Goal: Information Seeking & Learning: Learn about a topic

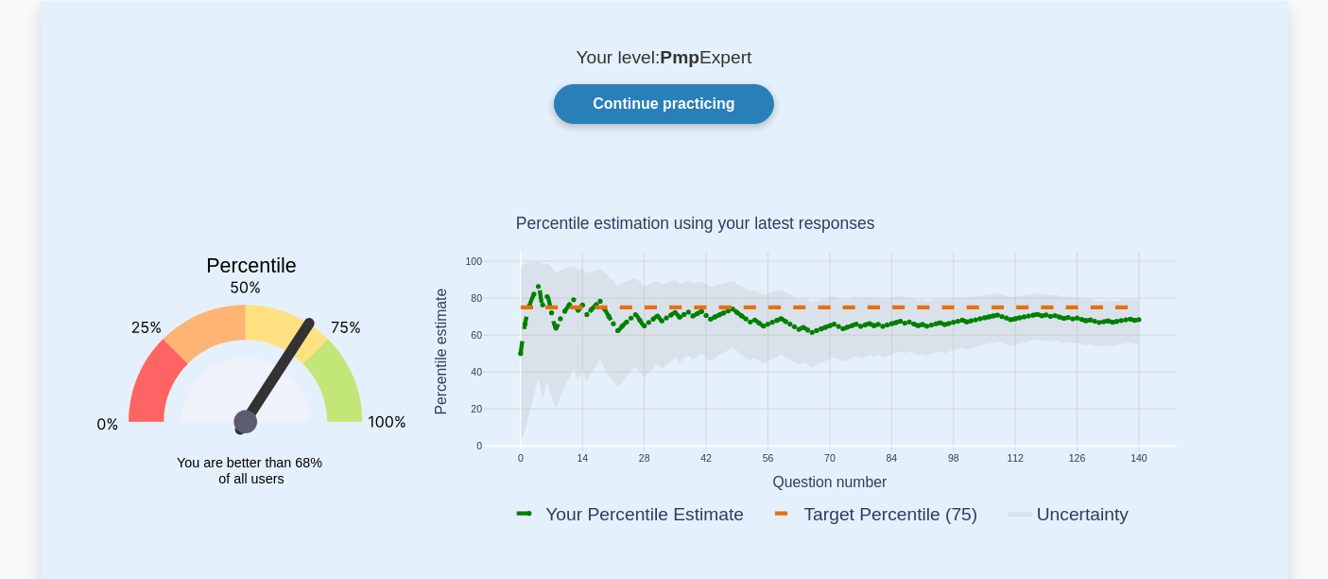
click at [666, 108] on link "Continue practicing" at bounding box center [663, 104] width 219 height 40
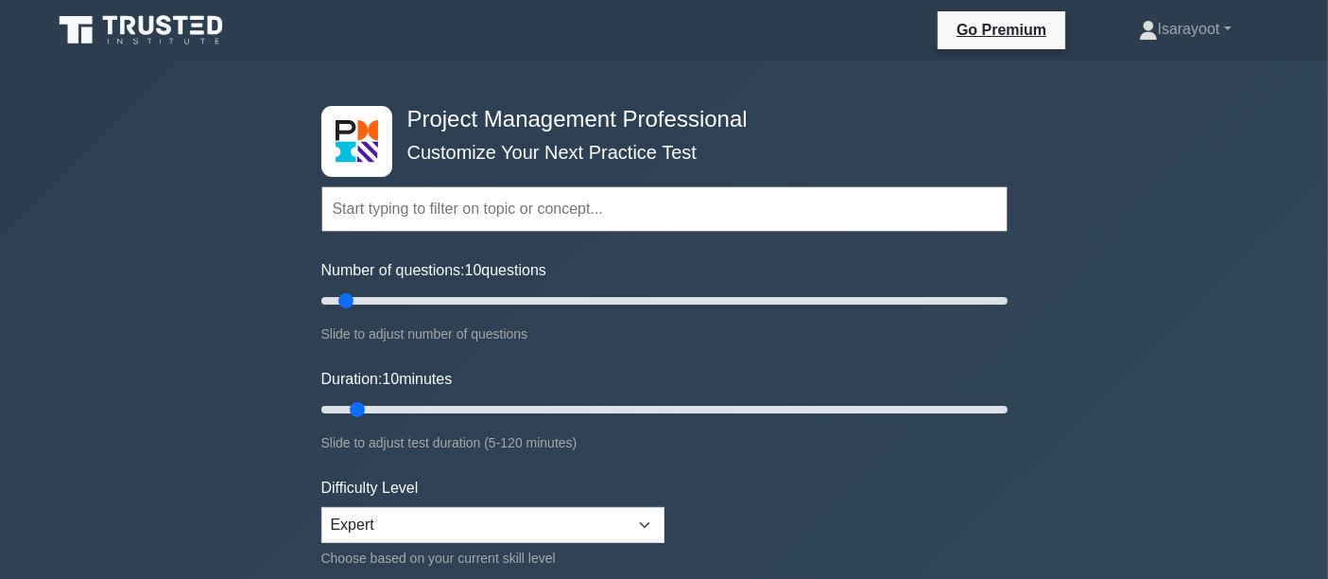
scroll to position [105, 0]
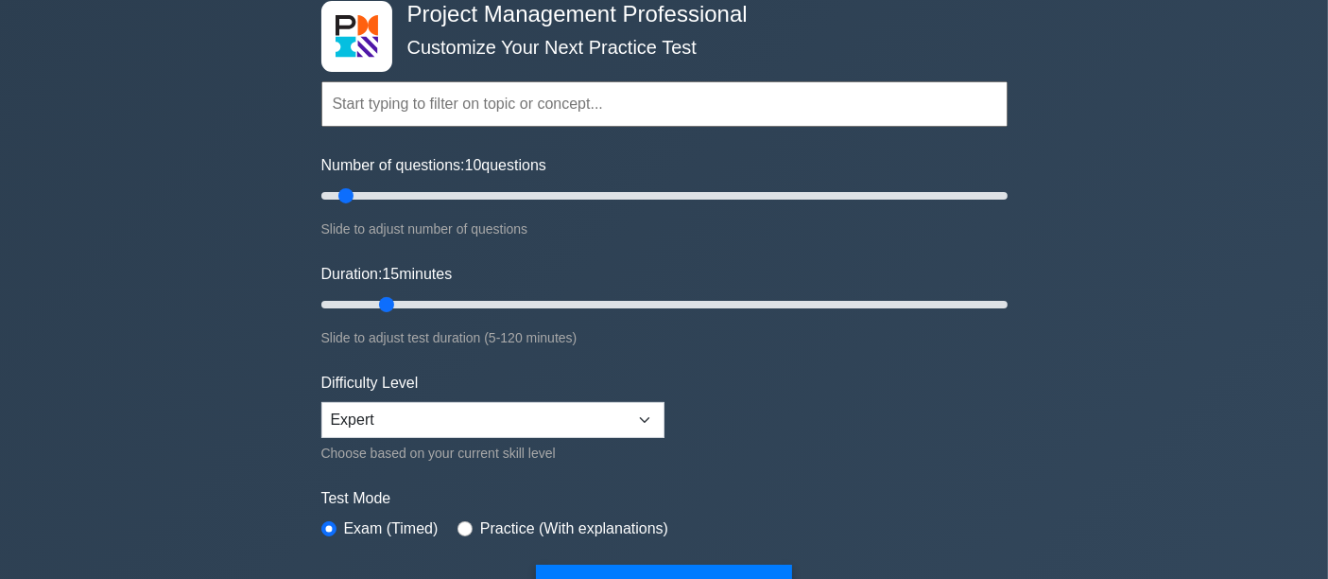
drag, startPoint x: 365, startPoint y: 301, endPoint x: 376, endPoint y: 301, distance: 11.3
type input "15"
click at [376, 301] on input "Duration: 15 minutes" at bounding box center [664, 304] width 686 height 23
drag, startPoint x: 346, startPoint y: 190, endPoint x: 385, endPoint y: 192, distance: 38.8
type input "20"
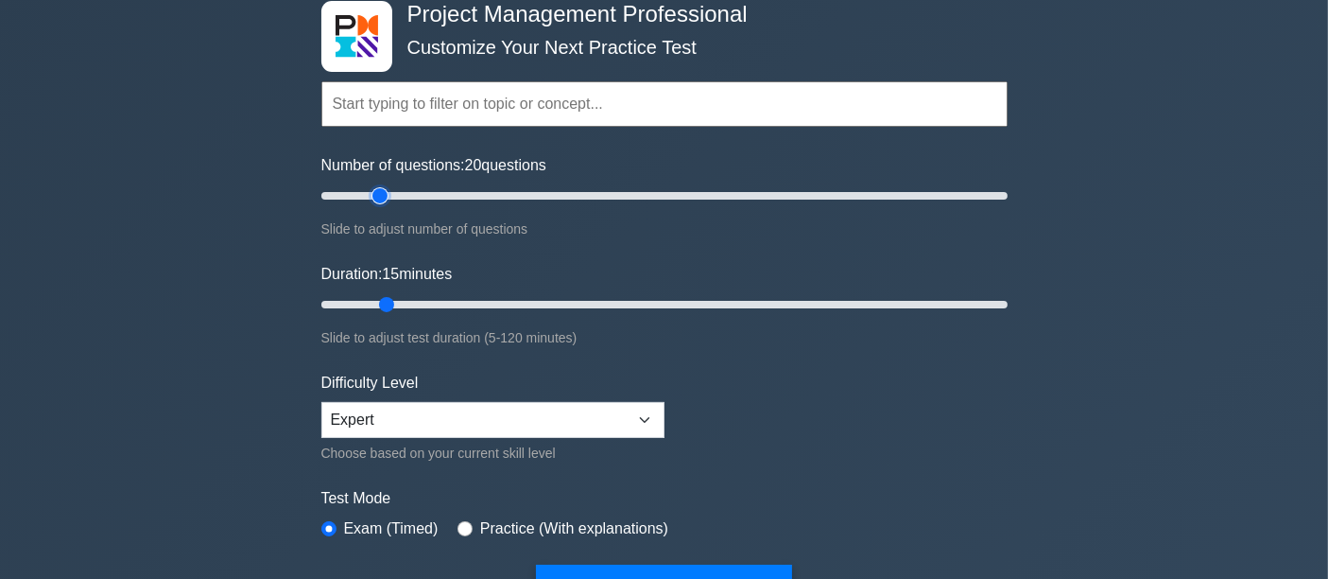
click at [385, 192] on input "Number of questions: 20 questions" at bounding box center [664, 195] width 686 height 23
drag, startPoint x: 384, startPoint y: 301, endPoint x: 456, endPoint y: 301, distance: 71.8
type input "25"
click at [456, 301] on input "Duration: 25 minutes" at bounding box center [664, 304] width 686 height 23
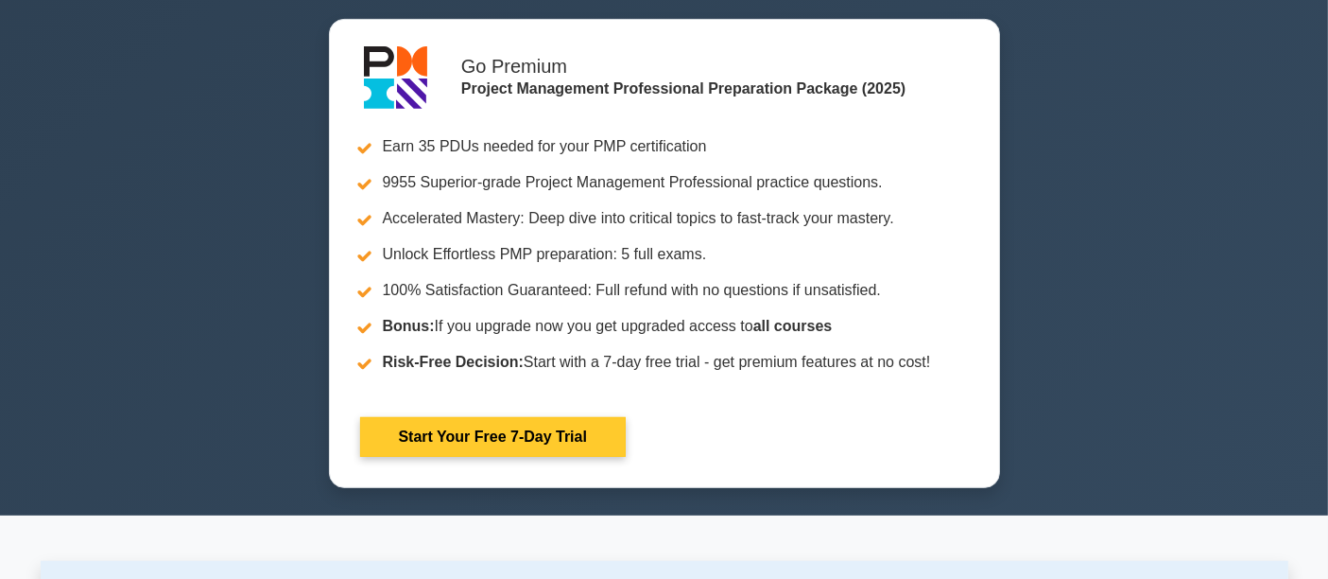
scroll to position [210, 0]
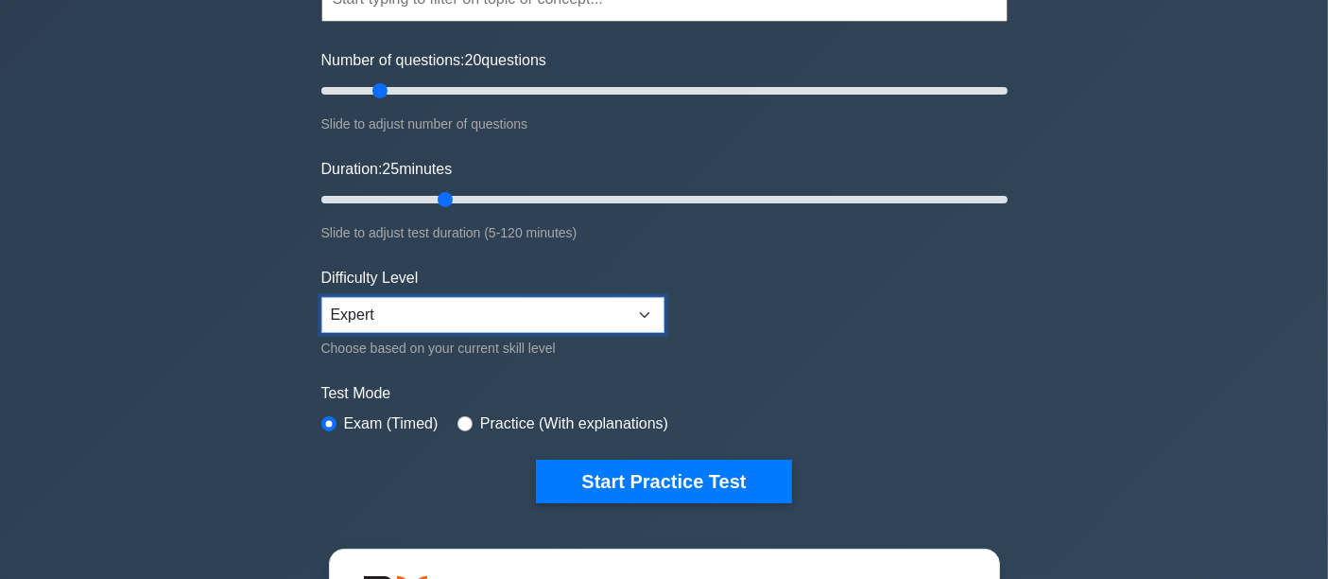
click at [626, 313] on select "Beginner Intermediate Expert" at bounding box center [492, 315] width 343 height 36
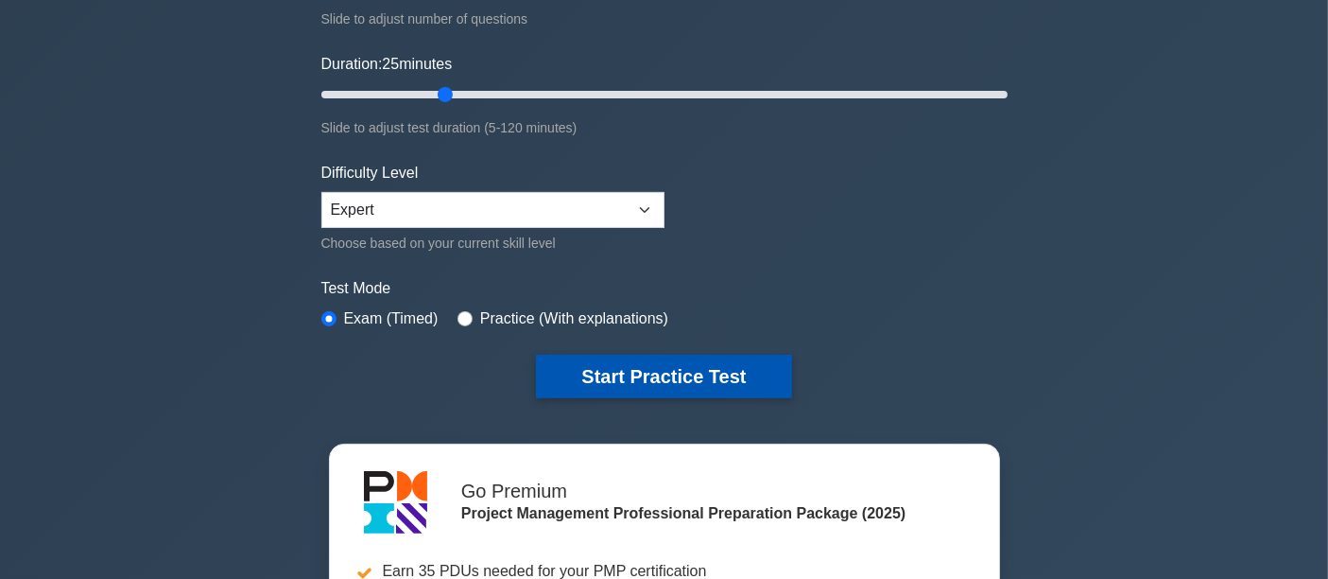
click at [695, 360] on button "Start Practice Test" at bounding box center [663, 375] width 255 height 43
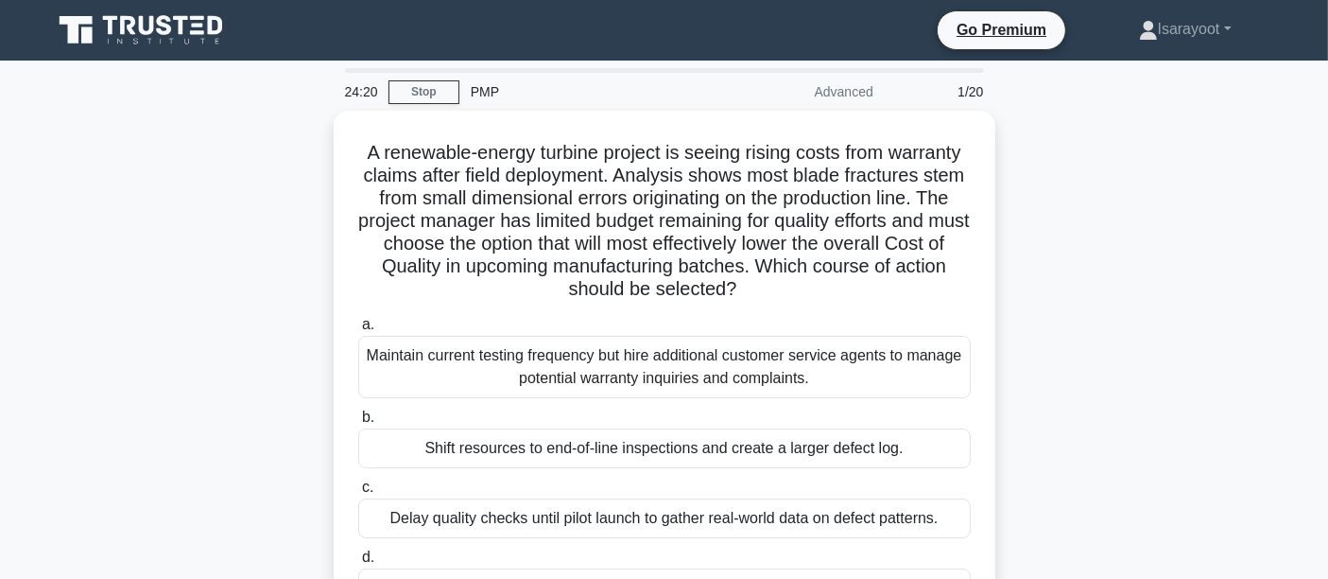
scroll to position [105, 0]
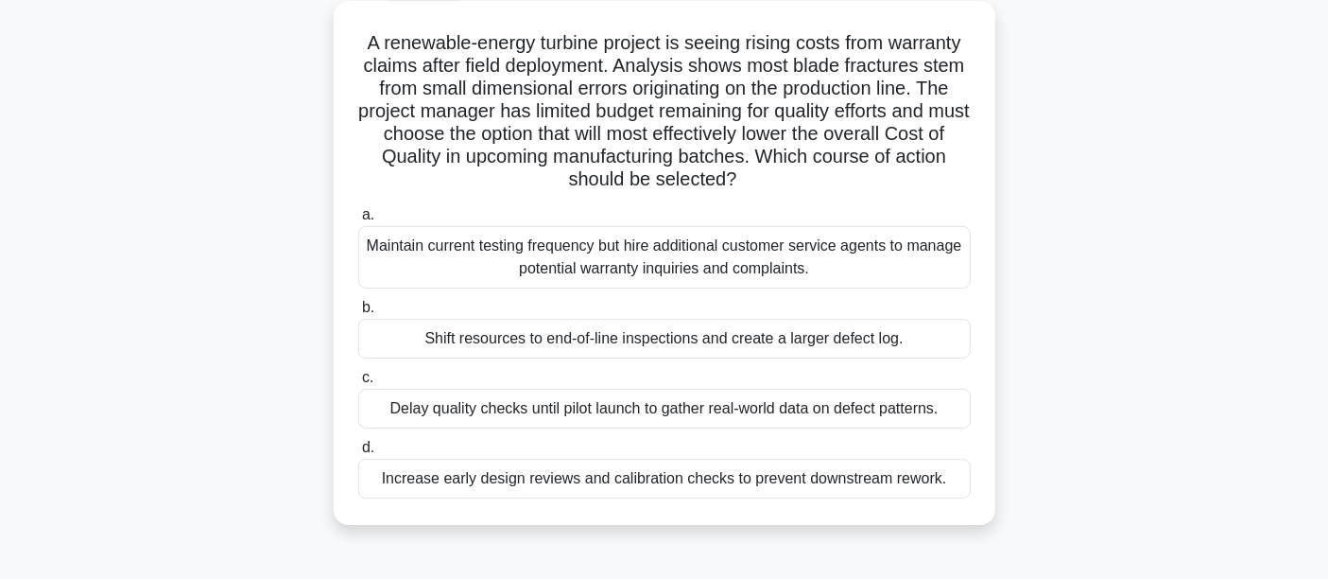
click at [902, 268] on div "Maintain current testing frequency but hire additional customer service agents …" at bounding box center [664, 257] width 613 height 62
click at [358, 221] on input "a. Maintain current testing frequency but hire additional customer service agen…" at bounding box center [358, 215] width 0 height 12
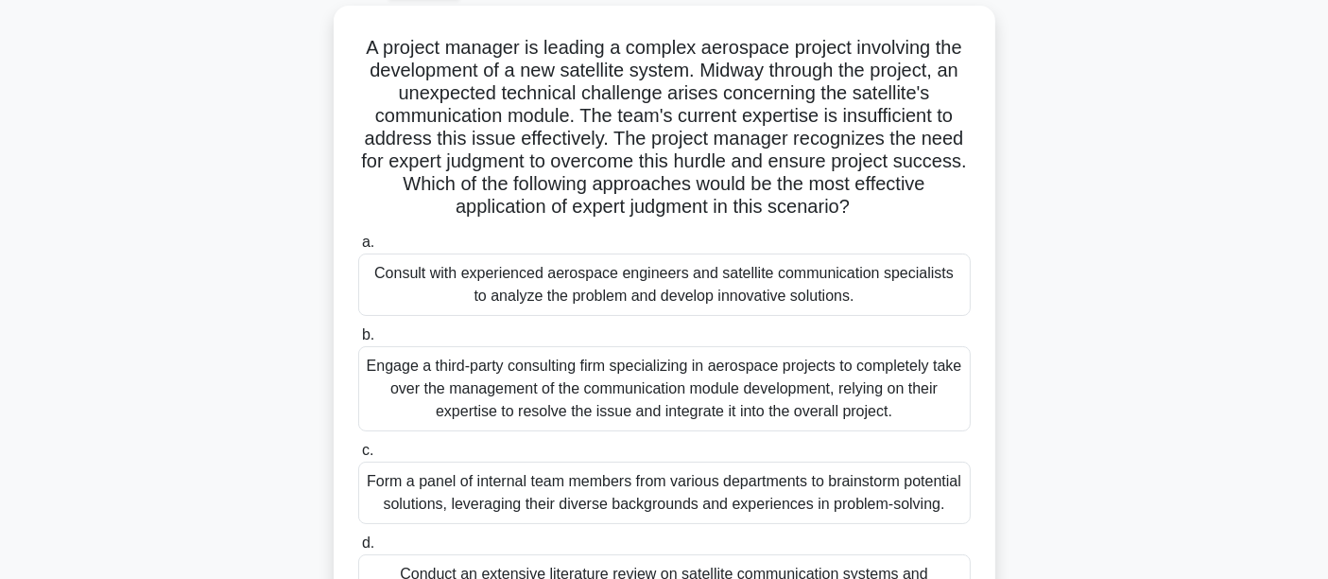
scroll to position [210, 0]
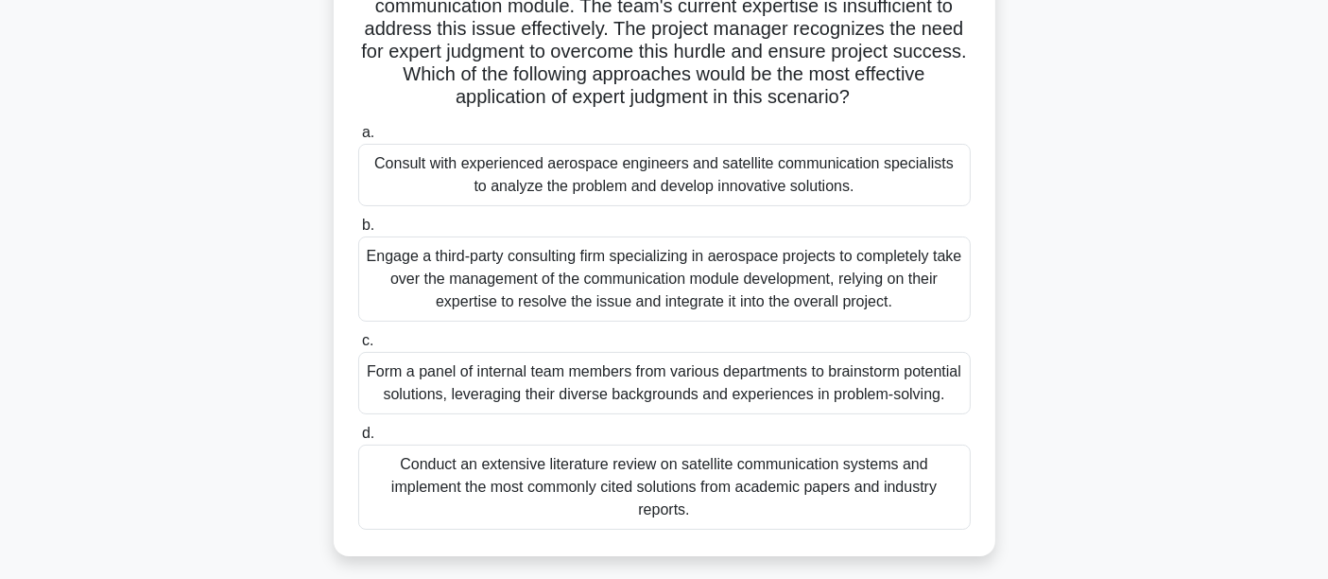
click at [828, 276] on div "Engage a third-party consulting firm specializing in aerospace projects to comp…" at bounding box center [664, 278] width 613 height 85
click at [358, 232] on input "b. Engage a third-party consulting firm specializing in aerospace projects to c…" at bounding box center [358, 225] width 0 height 12
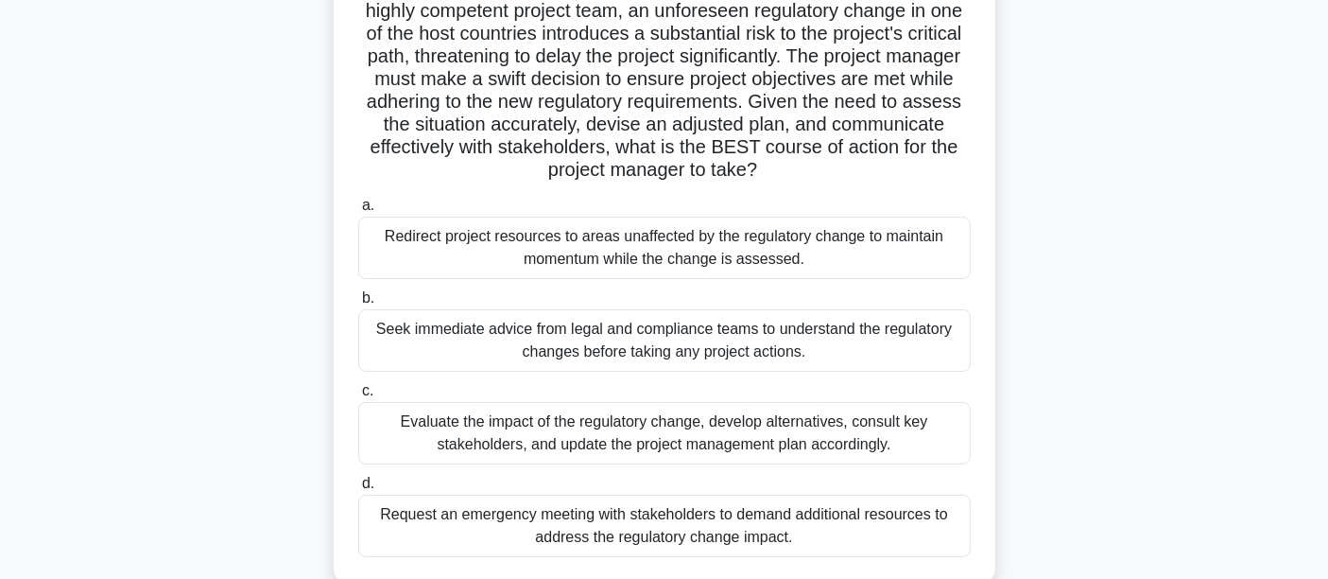
scroll to position [315, 0]
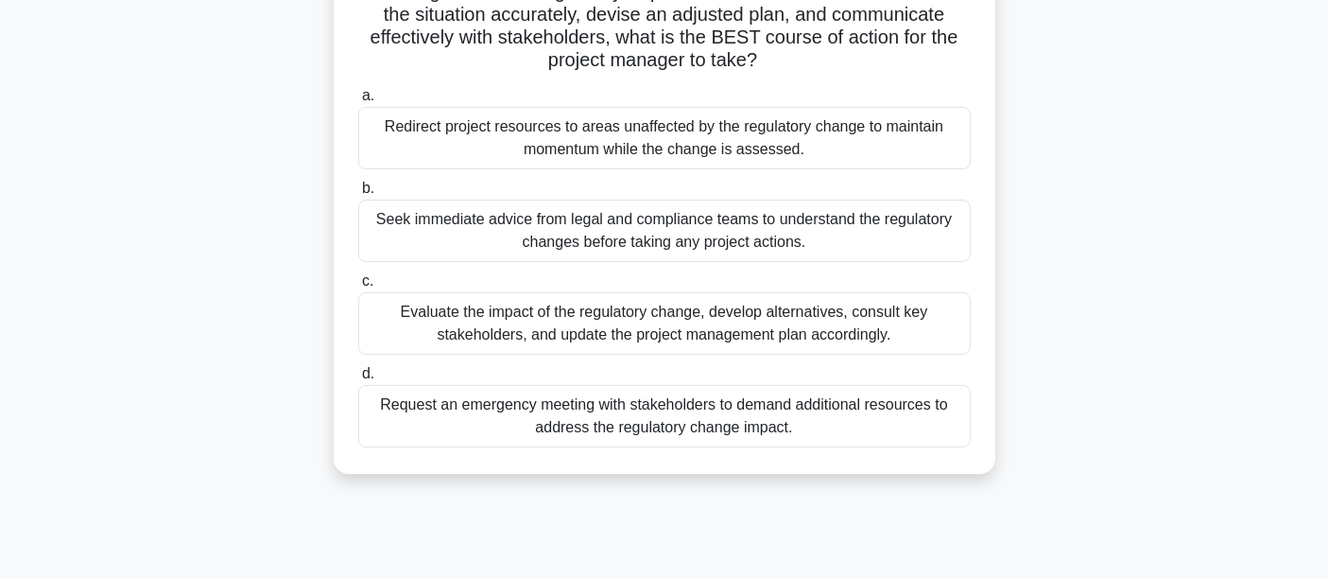
click at [775, 327] on div "Evaluate the impact of the regulatory change, develop alternatives, consult key…" at bounding box center [664, 323] width 613 height 62
click at [358, 287] on input "c. Evaluate the impact of the regulatory change, develop alternatives, consult …" at bounding box center [358, 281] width 0 height 12
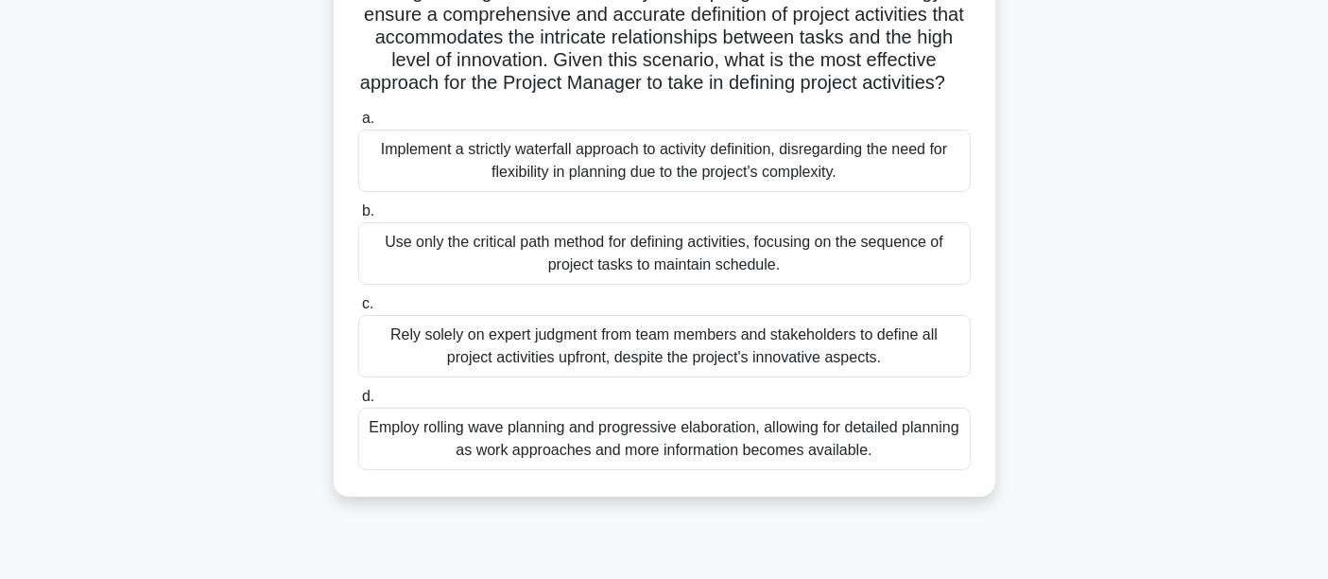
click at [851, 453] on div "Employ rolling wave planning and progressive elaboration, allowing for detailed…" at bounding box center [664, 438] width 613 height 62
click at [358, 403] on input "d. Employ rolling wave planning and progressive elaboration, allowing for detai…" at bounding box center [358, 396] width 0 height 12
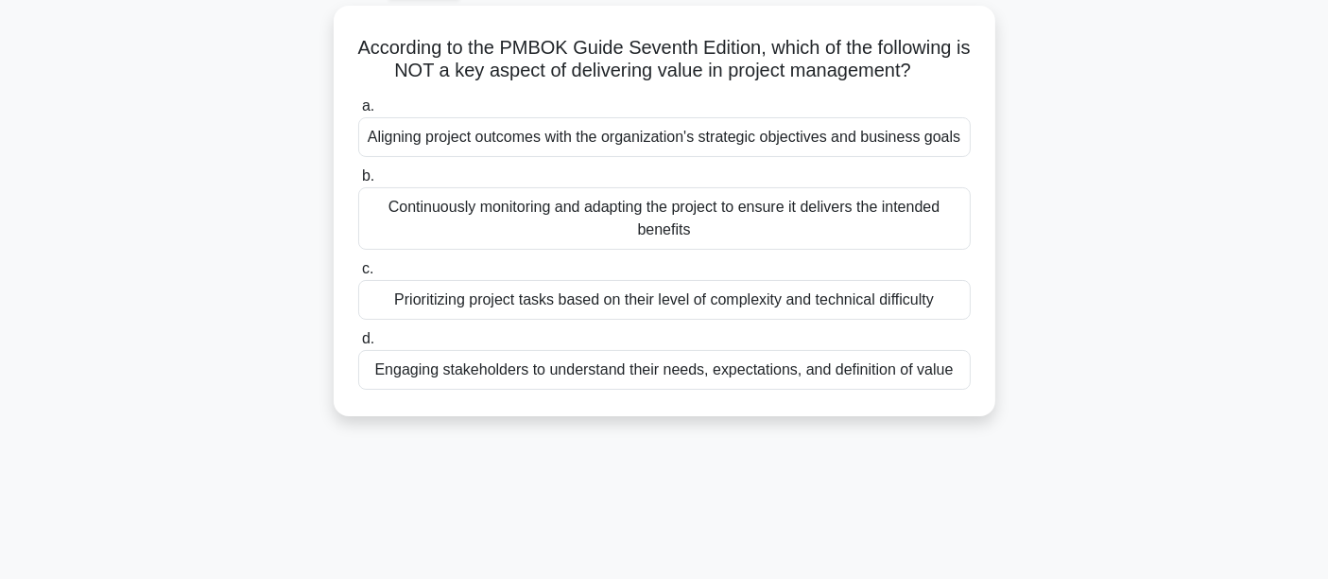
scroll to position [0, 0]
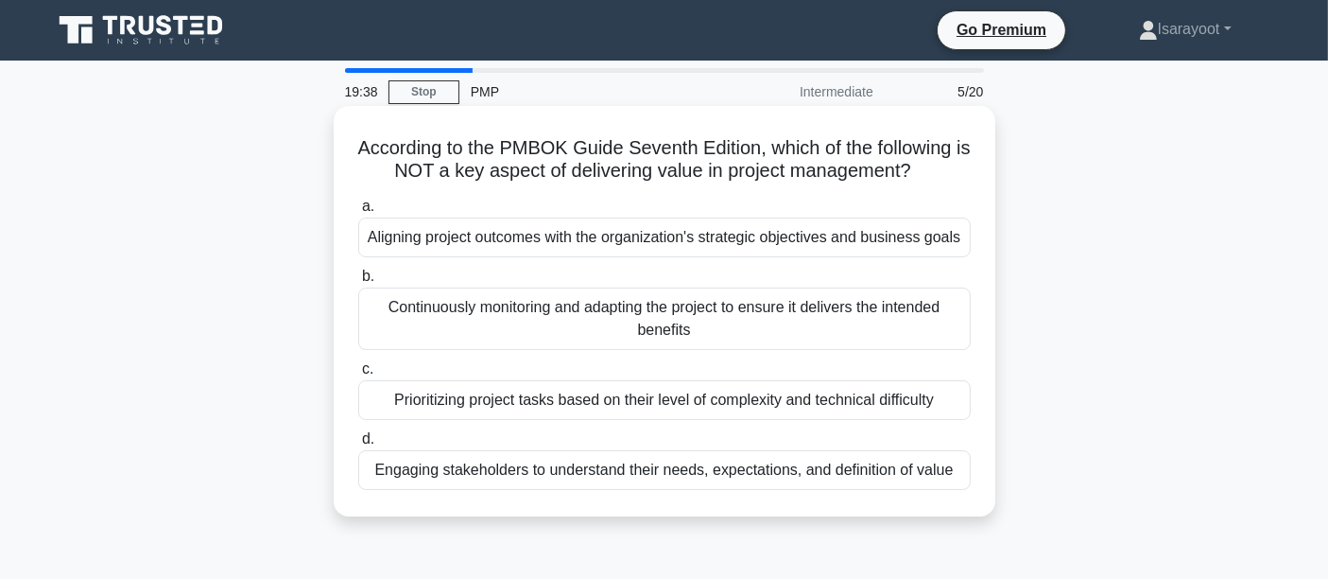
click at [675, 406] on div "Prioritizing project tasks based on their level of complexity and technical dif…" at bounding box center [664, 400] width 613 height 40
click at [358, 375] on input "c. Prioritizing project tasks based on their level of complexity and technical …" at bounding box center [358, 369] width 0 height 12
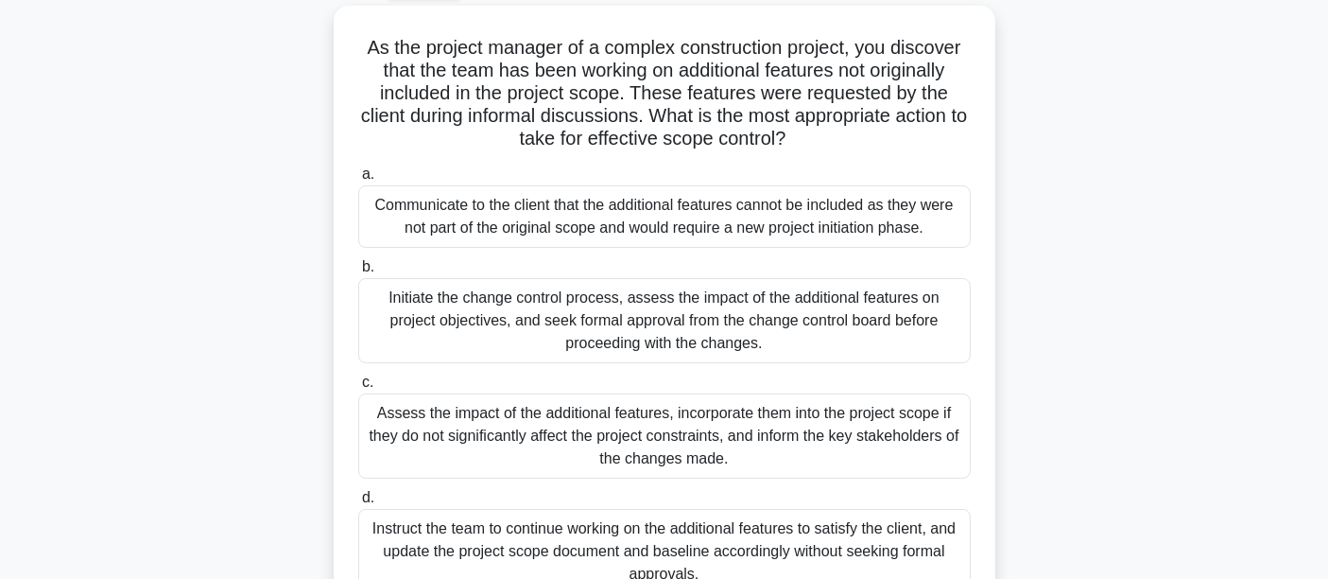
scroll to position [210, 0]
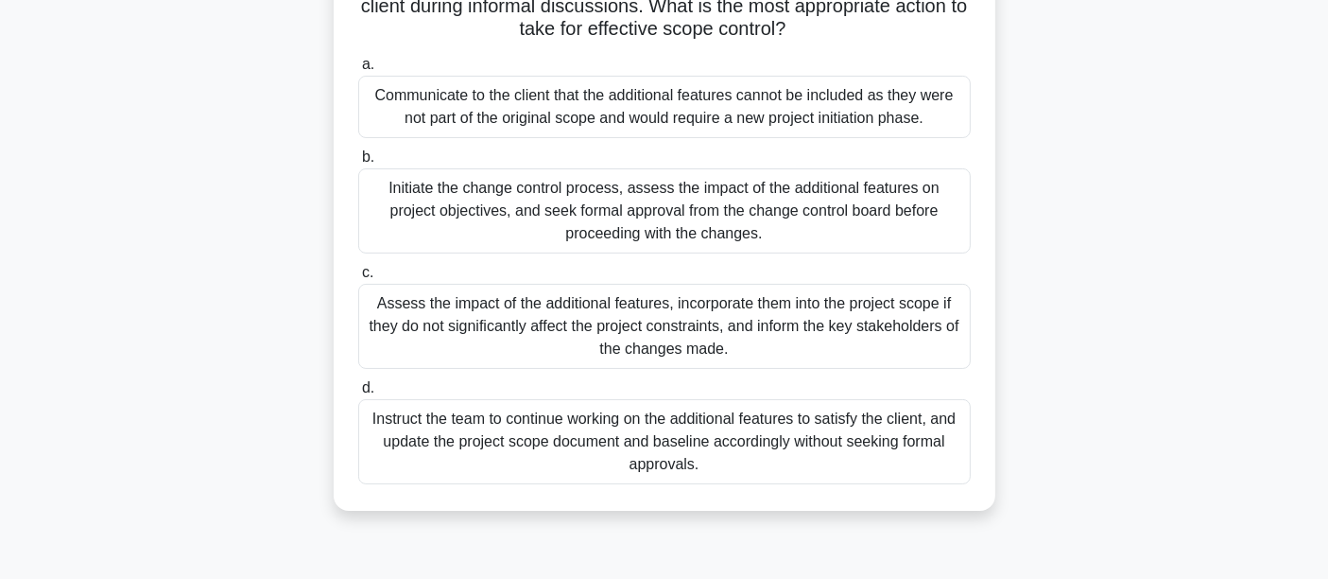
click at [804, 198] on div "Initiate the change control process, assess the impact of the additional featur…" at bounding box center [664, 210] width 613 height 85
click at [358, 164] on input "b. Initiate the change control process, assess the impact of the additional fea…" at bounding box center [358, 157] width 0 height 12
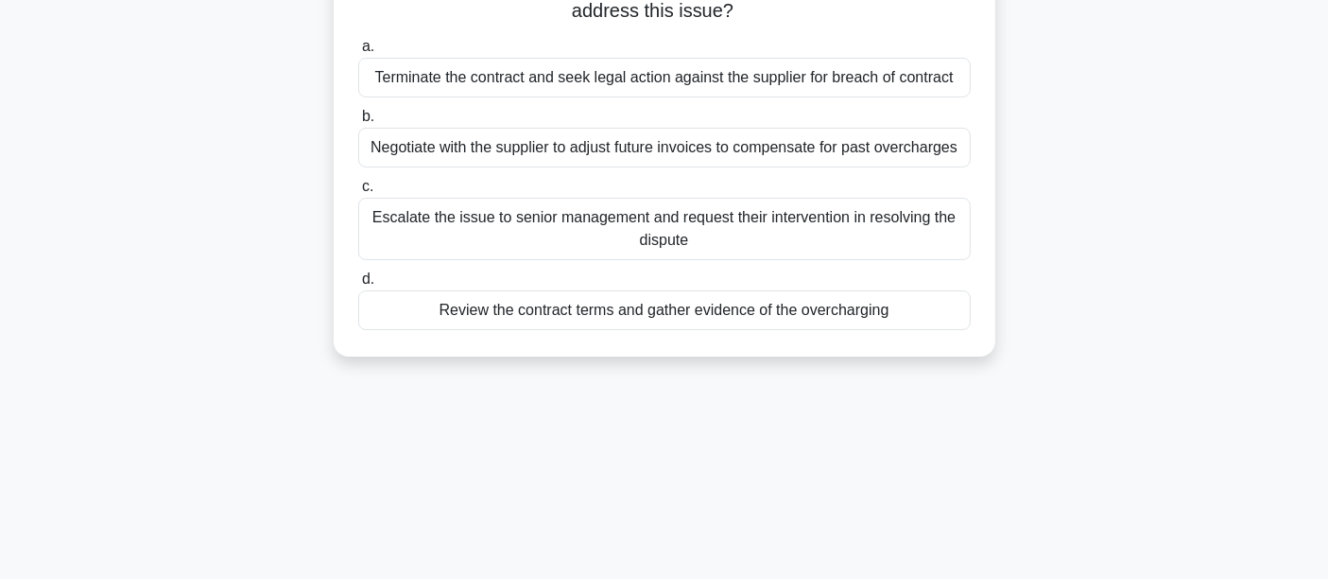
scroll to position [0, 0]
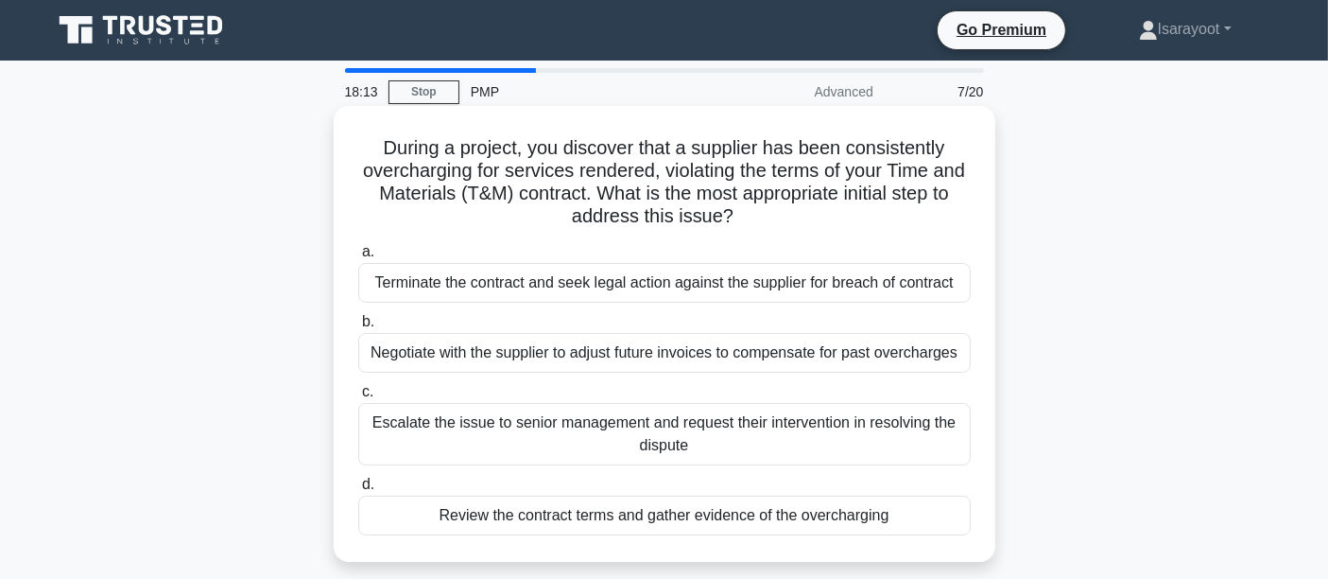
click at [851, 521] on div "Review the contract terms and gather evidence of the overcharging" at bounding box center [664, 515] width 613 height 40
click at [358, 491] on input "d. Review the contract terms and gather evidence of the overcharging" at bounding box center [358, 484] width 0 height 12
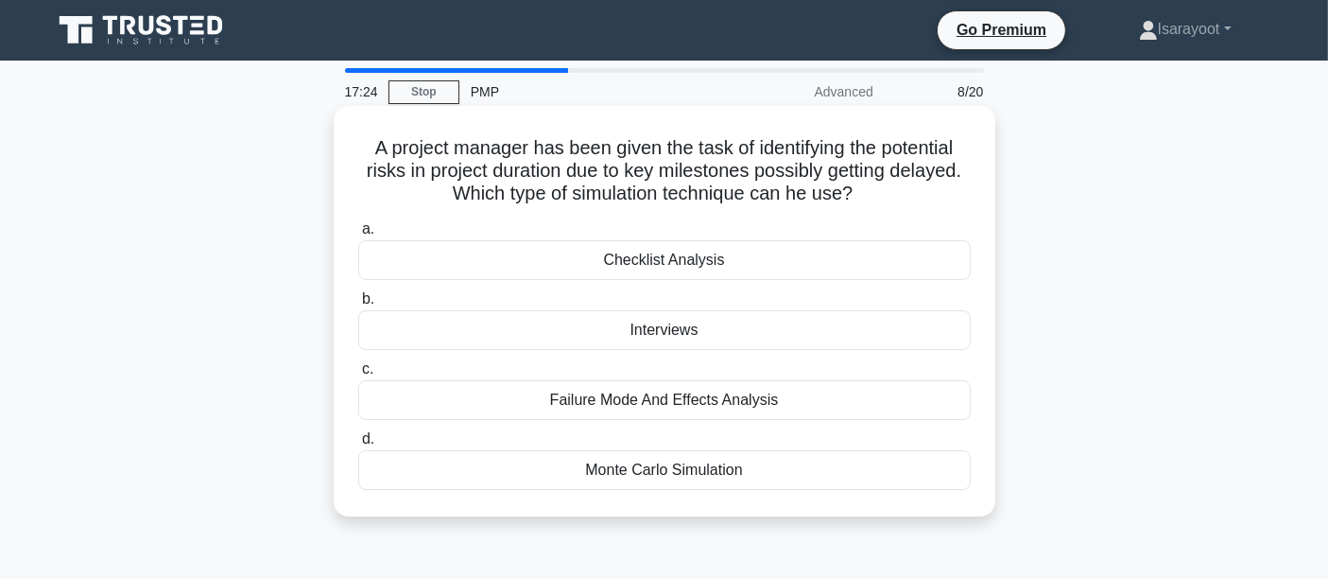
click at [769, 468] on div "Monte Carlo Simulation" at bounding box center [664, 470] width 613 height 40
click at [358, 445] on input "d. Monte Carlo Simulation" at bounding box center [358, 439] width 0 height 12
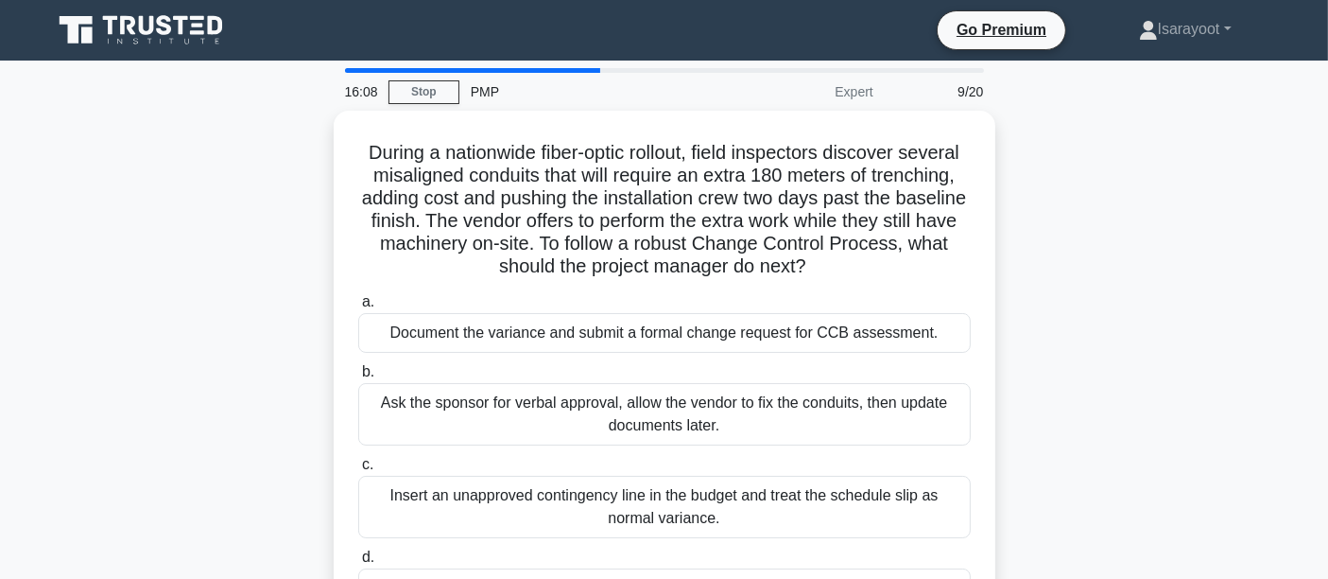
scroll to position [105, 0]
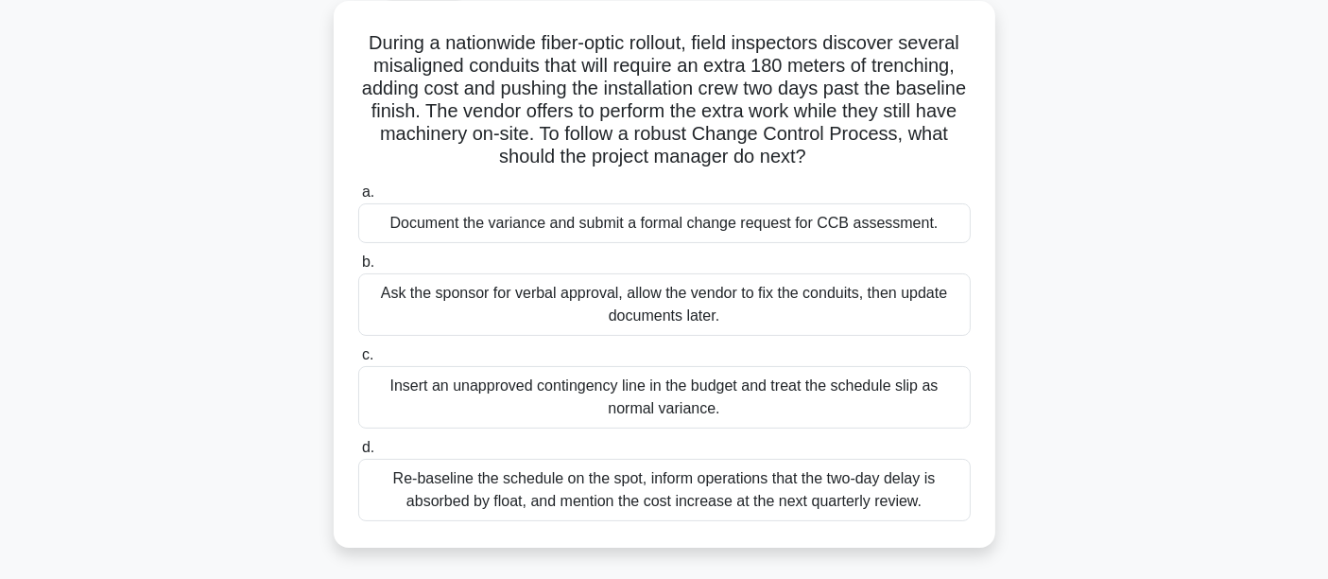
click at [762, 219] on div "Document the variance and submit a formal change request for CCB assessment." at bounding box center [664, 223] width 613 height 40
click at [358, 199] on input "a. Document the variance and submit a formal change request for CCB assessment." at bounding box center [358, 192] width 0 height 12
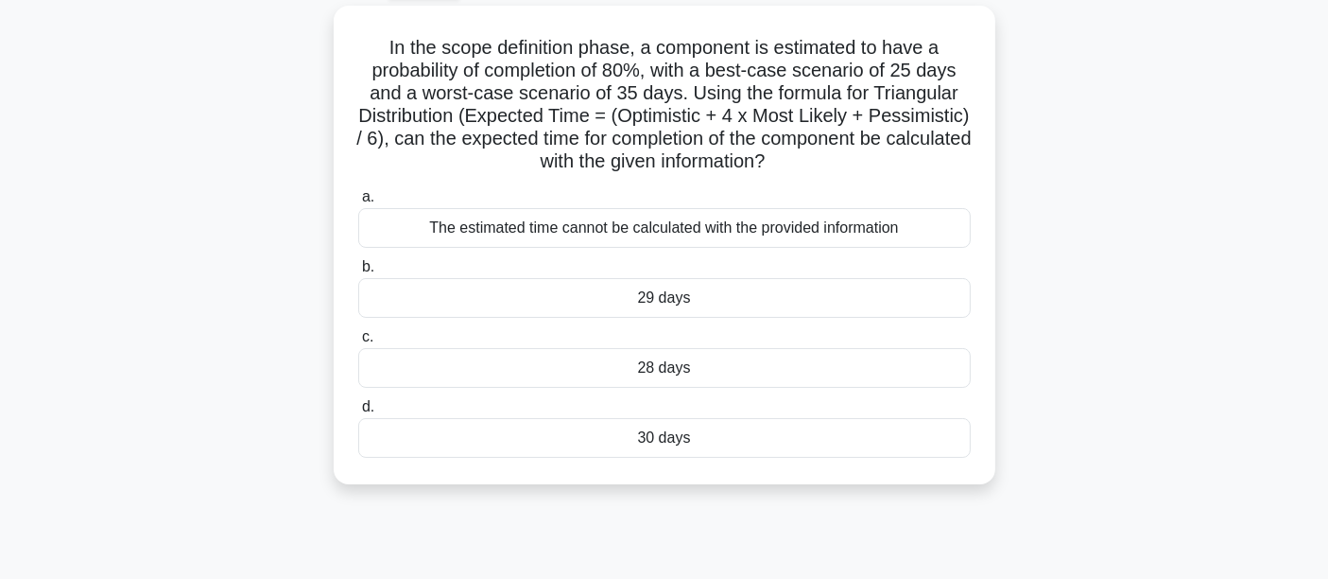
click at [564, 525] on div "14:01 Stop PMP Expert 10/20 In the scope definition phase, a component is estim…" at bounding box center [665, 435] width 1248 height 945
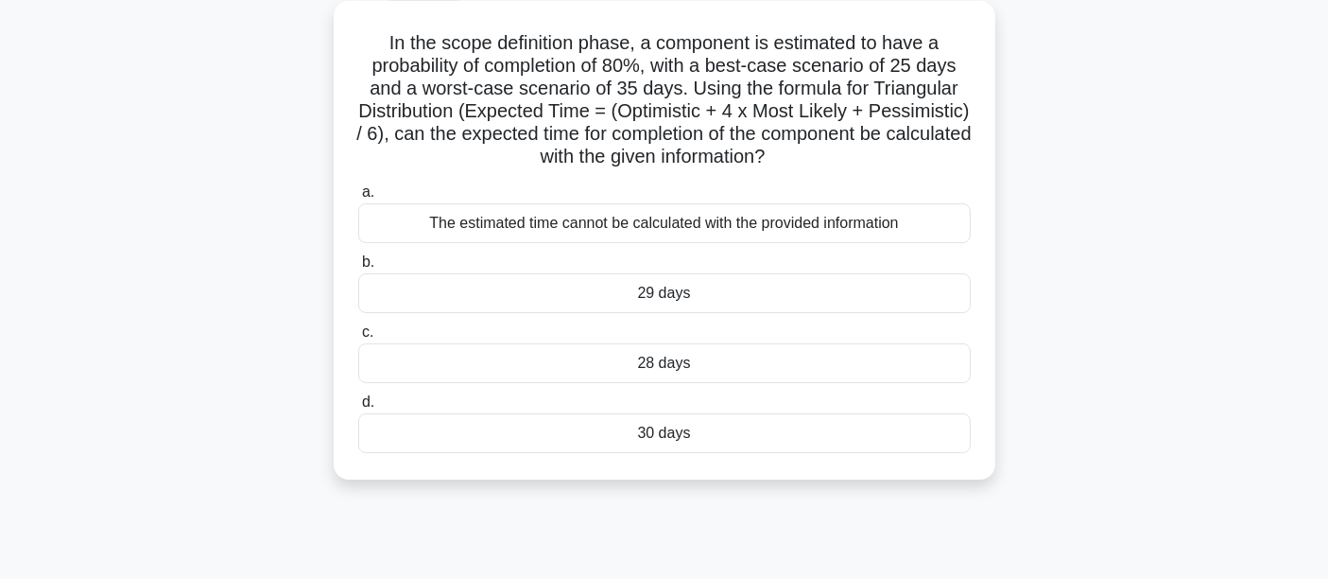
scroll to position [0, 0]
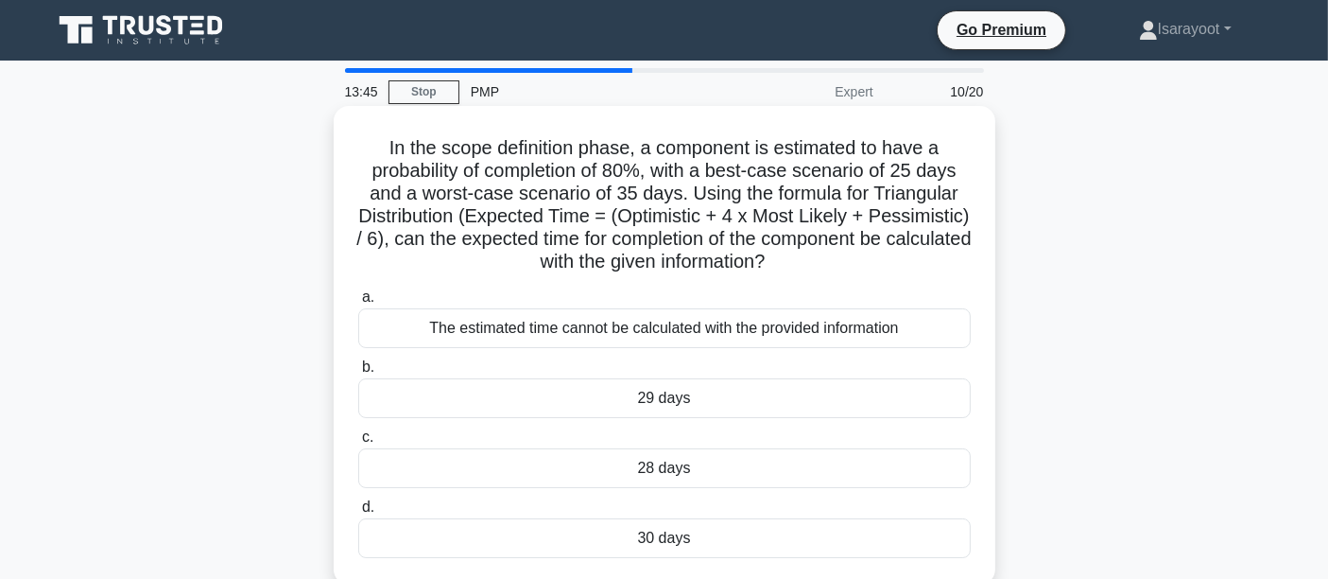
click at [657, 544] on div "30 days" at bounding box center [664, 538] width 613 height 40
click at [358, 513] on input "d. 30 days" at bounding box center [358, 507] width 0 height 12
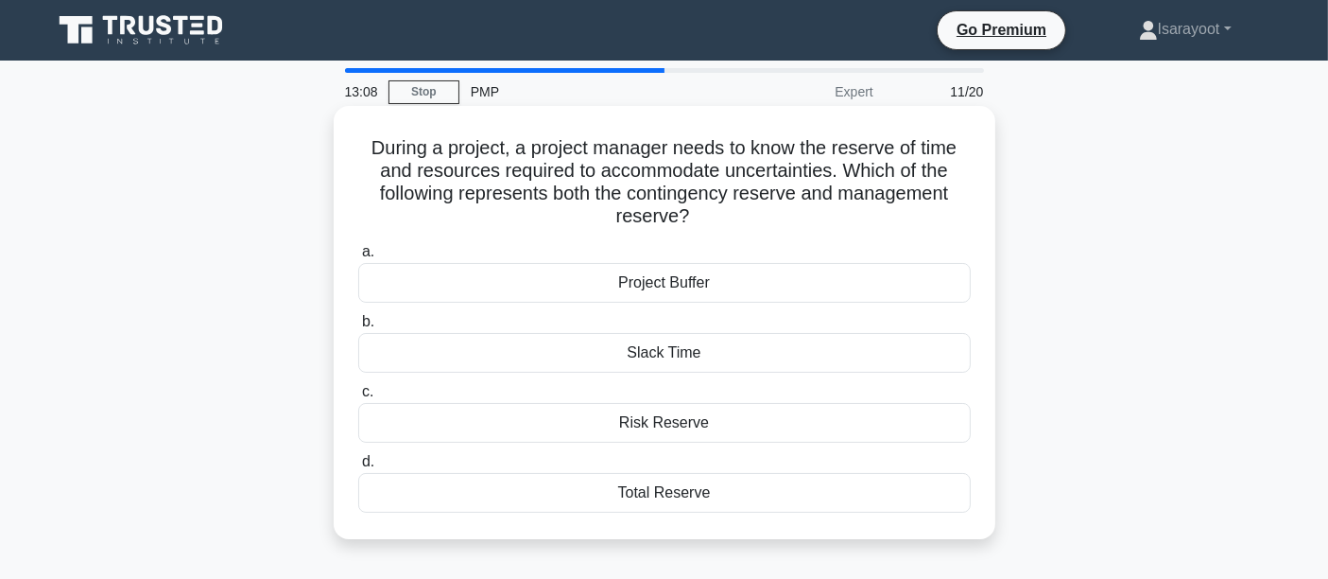
click at [684, 498] on div "Total Reserve" at bounding box center [664, 493] width 613 height 40
click at [358, 468] on input "d. Total Reserve" at bounding box center [358, 462] width 0 height 12
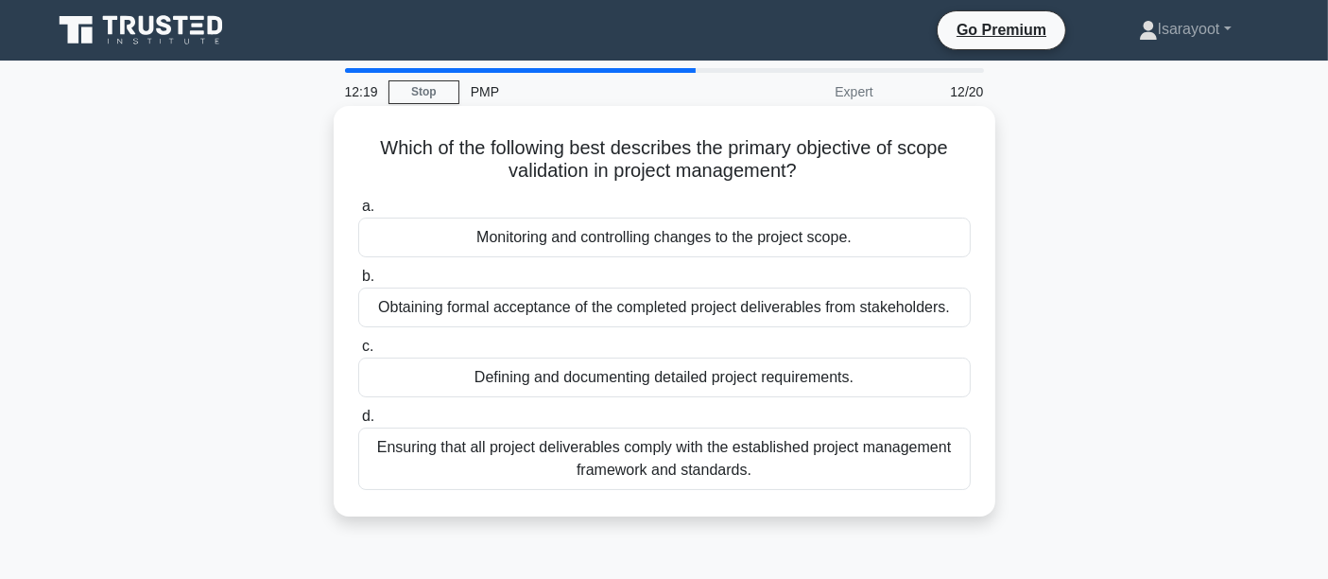
click at [880, 460] on div "Ensuring that all project deliverables comply with the established project mana…" at bounding box center [664, 458] width 613 height 62
click at [358, 423] on input "d. Ensuring that all project deliverables comply with the established project m…" at bounding box center [358, 416] width 0 height 12
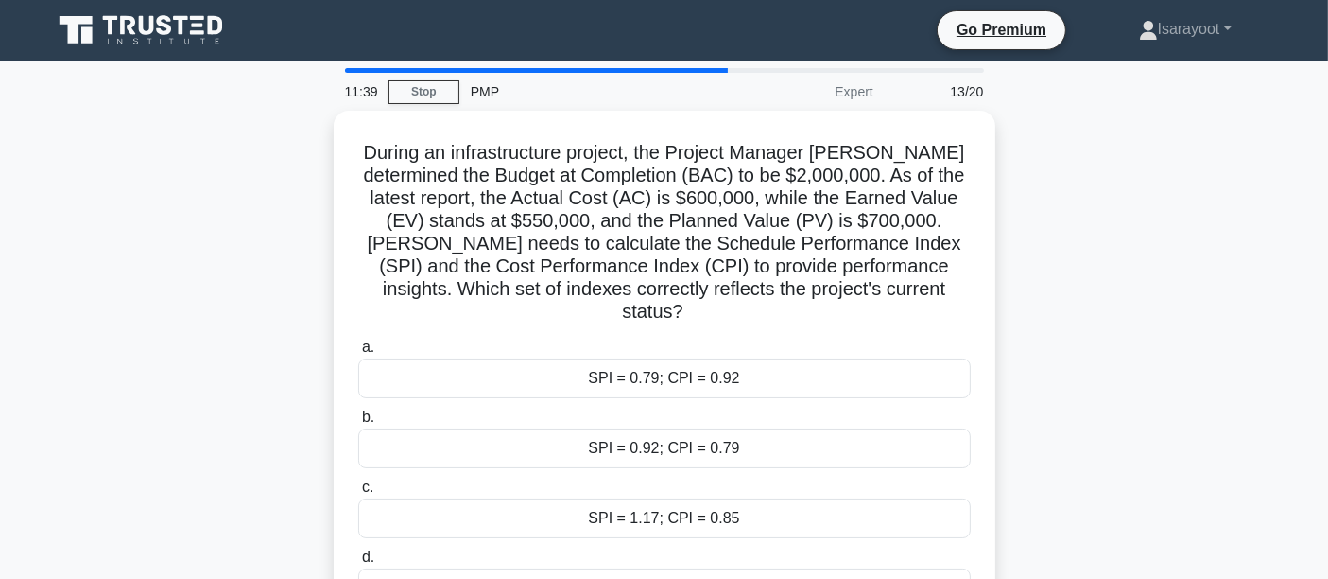
scroll to position [105, 0]
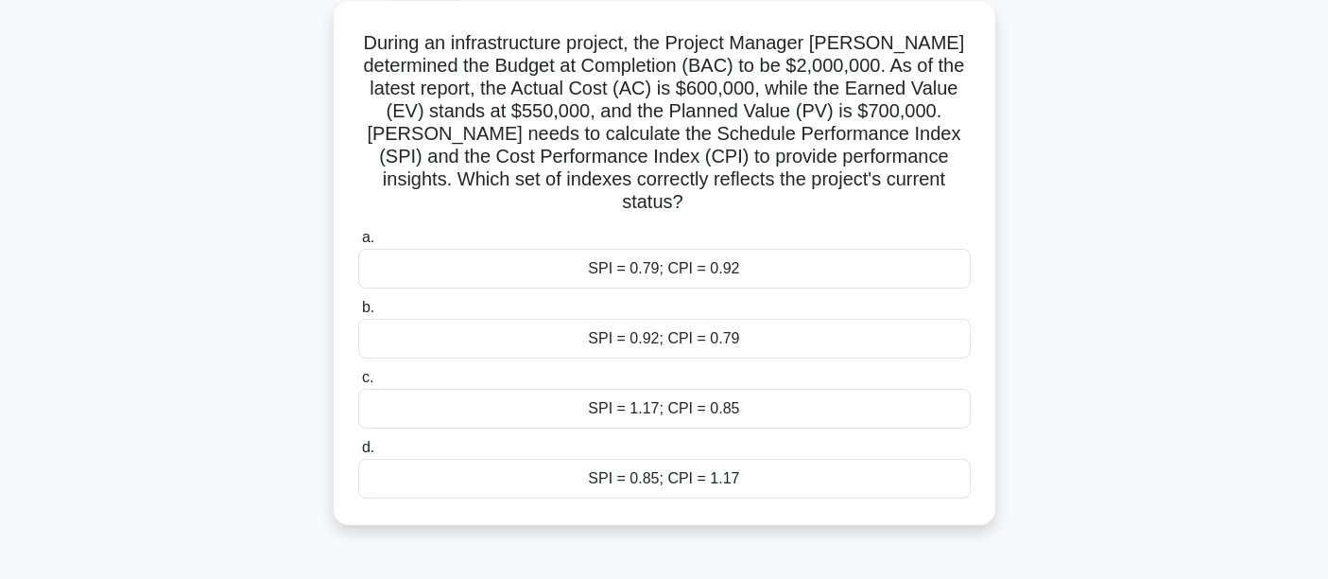
click at [770, 249] on div "SPI = 0.79; CPI = 0.92" at bounding box center [664, 269] width 613 height 40
click at [358, 244] on input "a. SPI = 0.79; CPI = 0.92" at bounding box center [358, 238] width 0 height 12
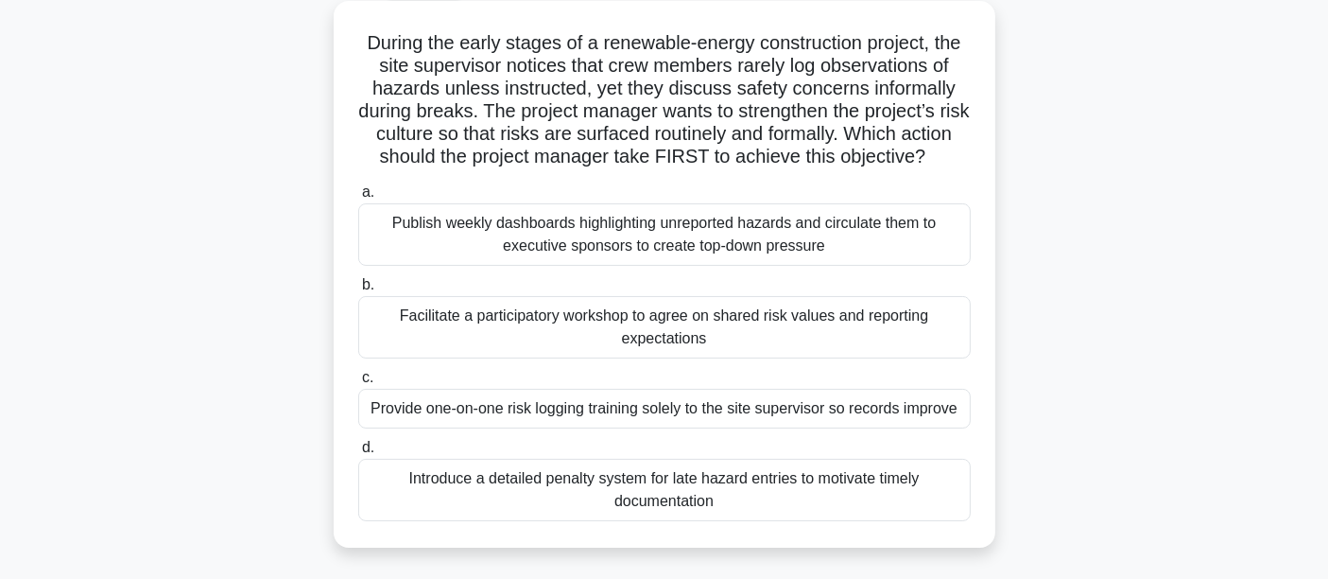
click at [769, 352] on div "Facilitate a participatory workshop to agree on shared risk values and reportin…" at bounding box center [664, 327] width 613 height 62
click at [358, 291] on input "b. Facilitate a participatory workshop to agree on shared risk values and repor…" at bounding box center [358, 285] width 0 height 12
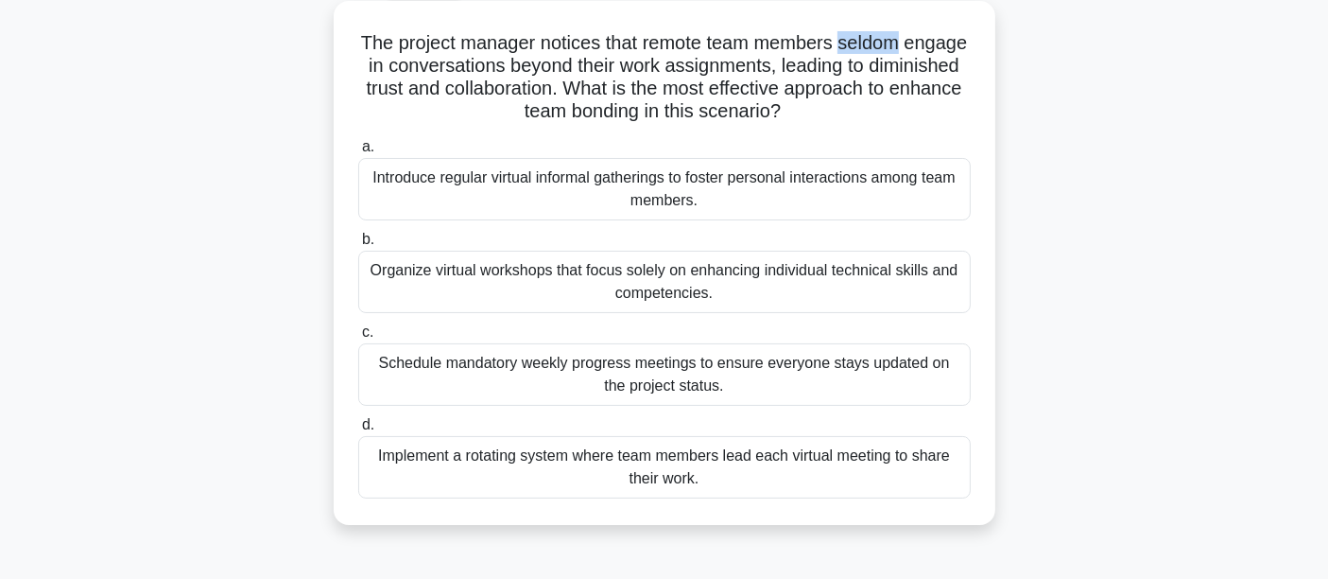
drag, startPoint x: 951, startPoint y: 46, endPoint x: 878, endPoint y: 51, distance: 72.9
click at [878, 51] on h5 "The project manager notices that remote team members seldom engage in conversat…" at bounding box center [664, 77] width 616 height 93
copy h5 "seldom"
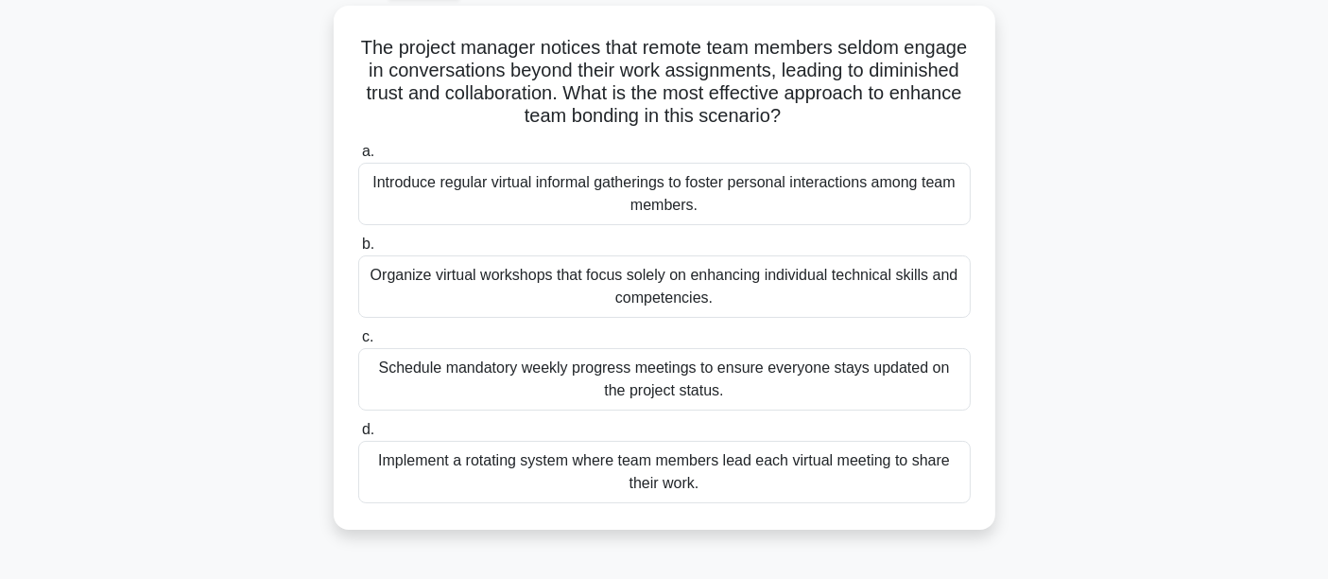
click at [1131, 137] on div "The project manager notices that remote team members seldom engage in conversat…" at bounding box center [665, 279] width 1248 height 546
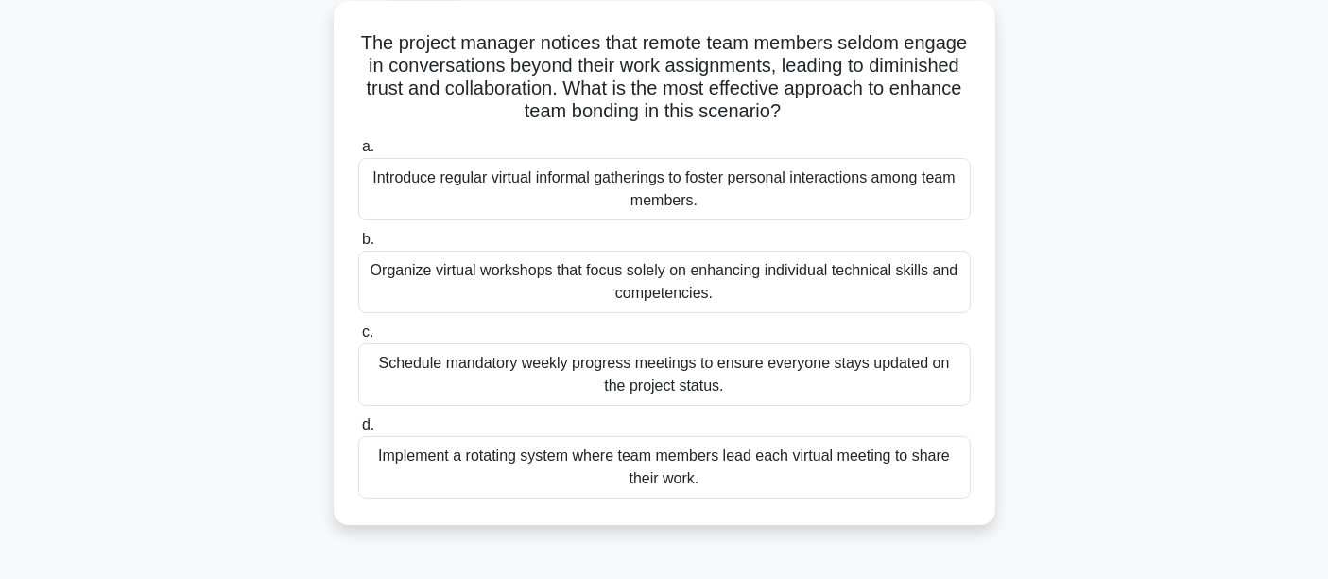
click at [828, 466] on div "Implement a rotating system where team members lead each virtual meeting to sha…" at bounding box center [664, 467] width 613 height 62
click at [358, 431] on input "d. Implement a rotating system where team members lead each virtual meeting to …" at bounding box center [358, 425] width 0 height 12
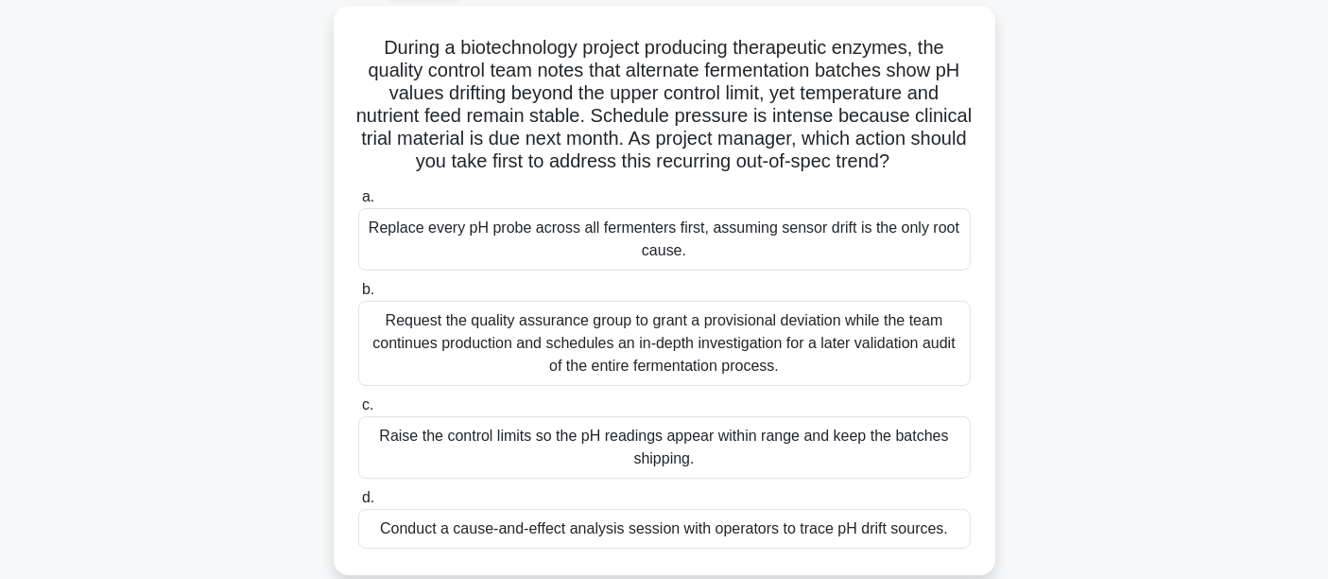
scroll to position [210, 0]
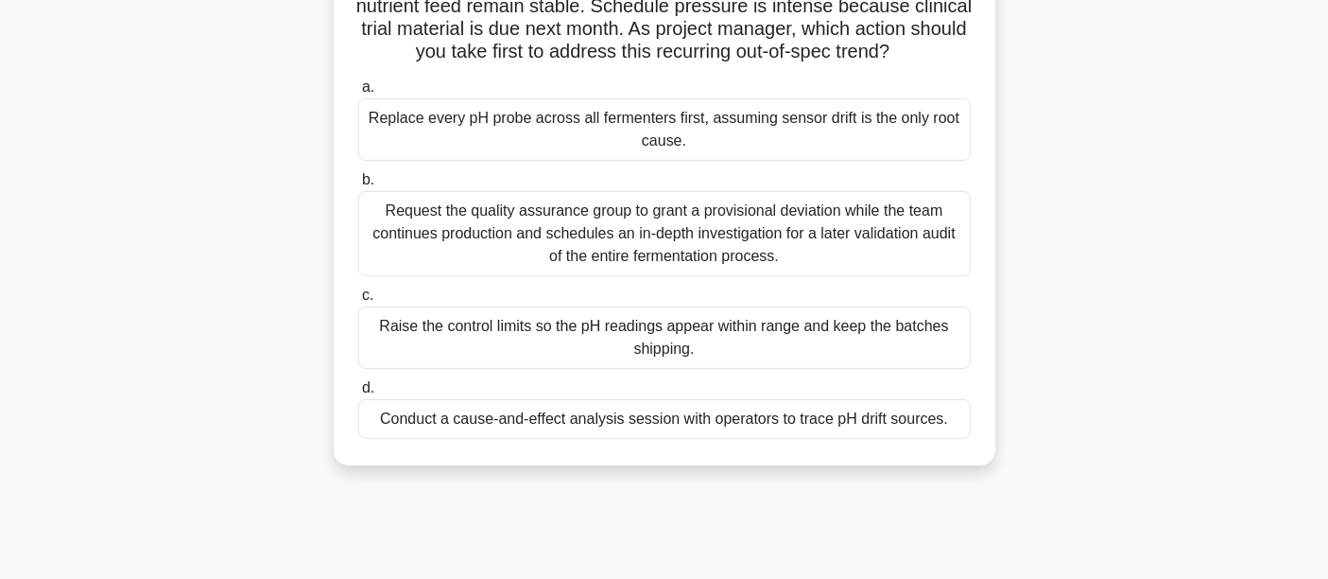
click at [685, 241] on div "Request the quality assurance group to grant a provisional deviation while the …" at bounding box center [664, 233] width 613 height 85
click at [358, 186] on input "b. Request the quality assurance group to grant a provisional deviation while t…" at bounding box center [358, 180] width 0 height 12
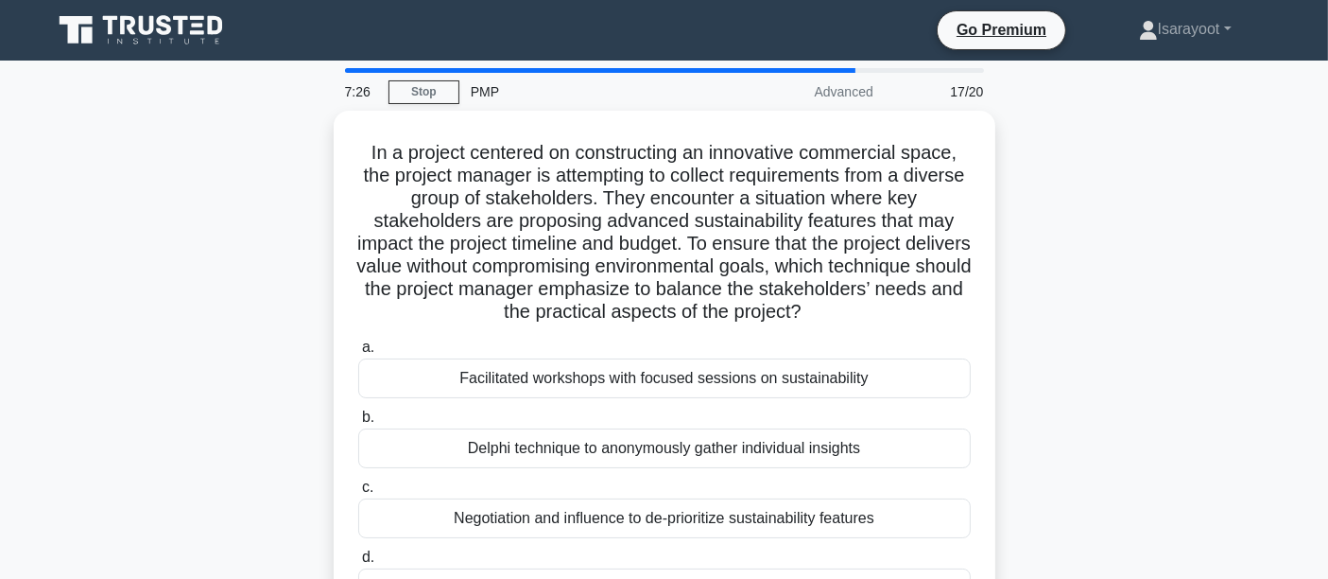
scroll to position [105, 0]
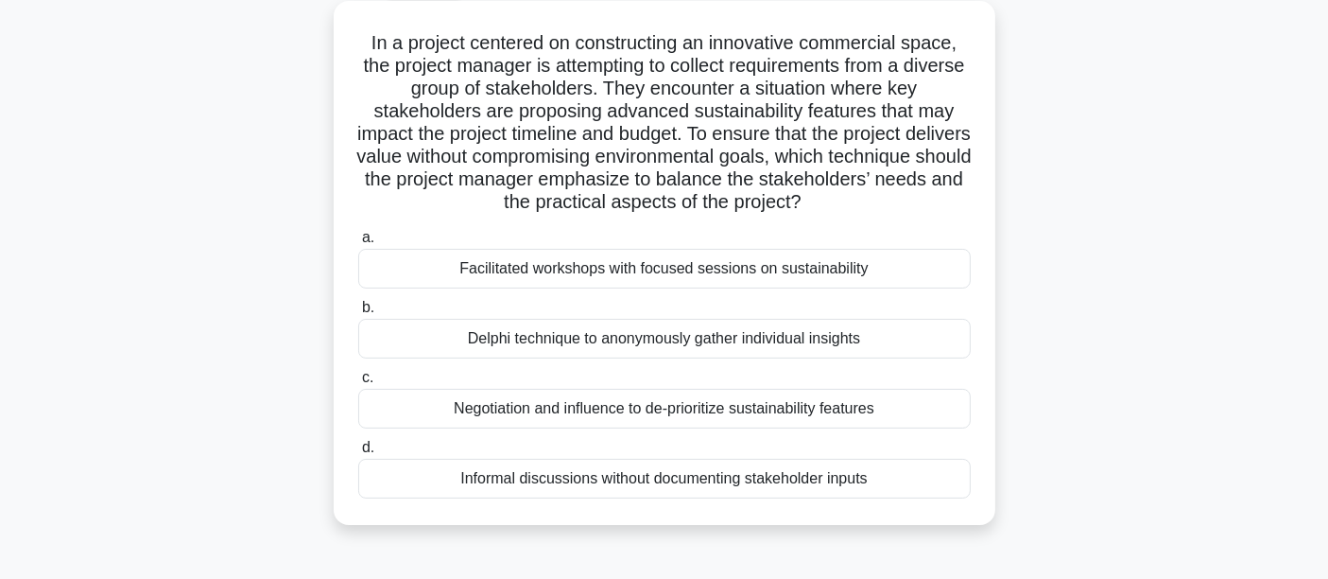
click at [730, 270] on div "Facilitated workshops with focused sessions on sustainability" at bounding box center [664, 269] width 613 height 40
click at [358, 244] on input "a. Facilitated workshops with focused sessions on sustainability" at bounding box center [358, 238] width 0 height 12
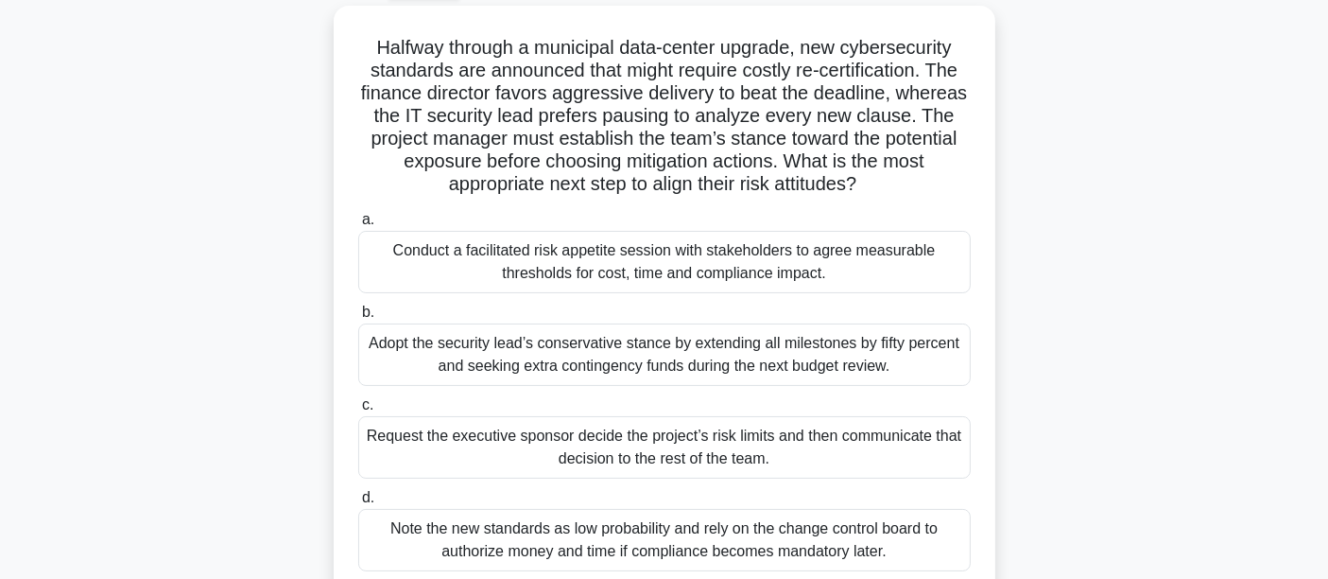
scroll to position [210, 0]
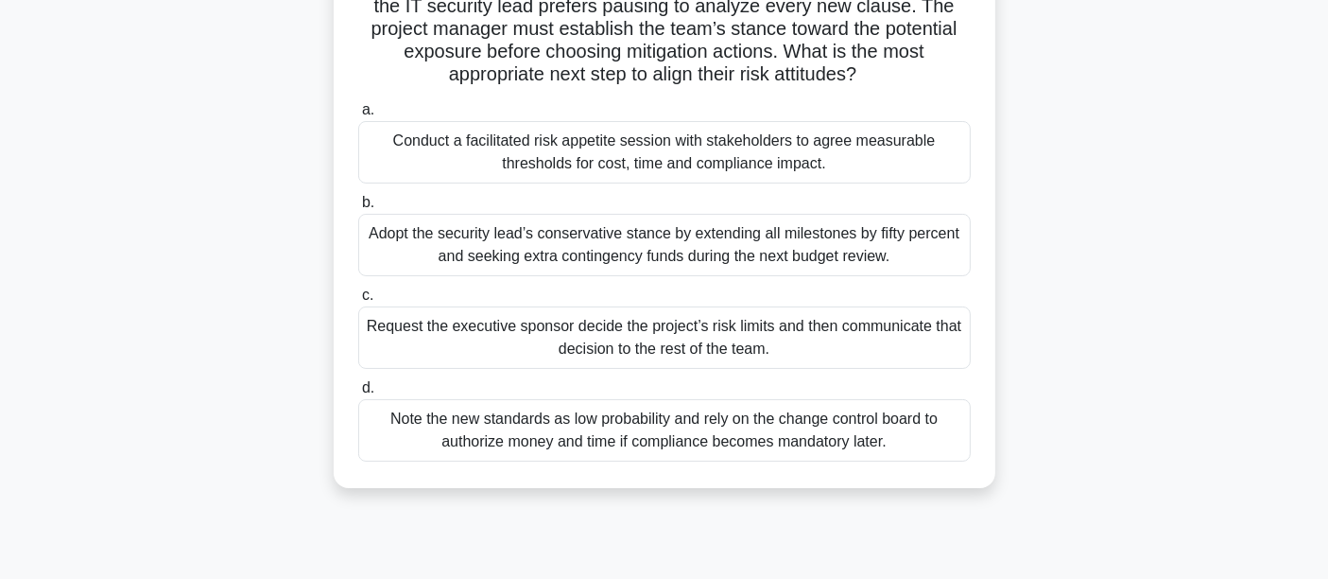
click at [772, 149] on div "Conduct a facilitated risk appetite session with stakeholders to agree measurab…" at bounding box center [664, 152] width 613 height 62
click at [358, 116] on input "a. Conduct a facilitated risk appetite session with stakeholders to agree measu…" at bounding box center [358, 110] width 0 height 12
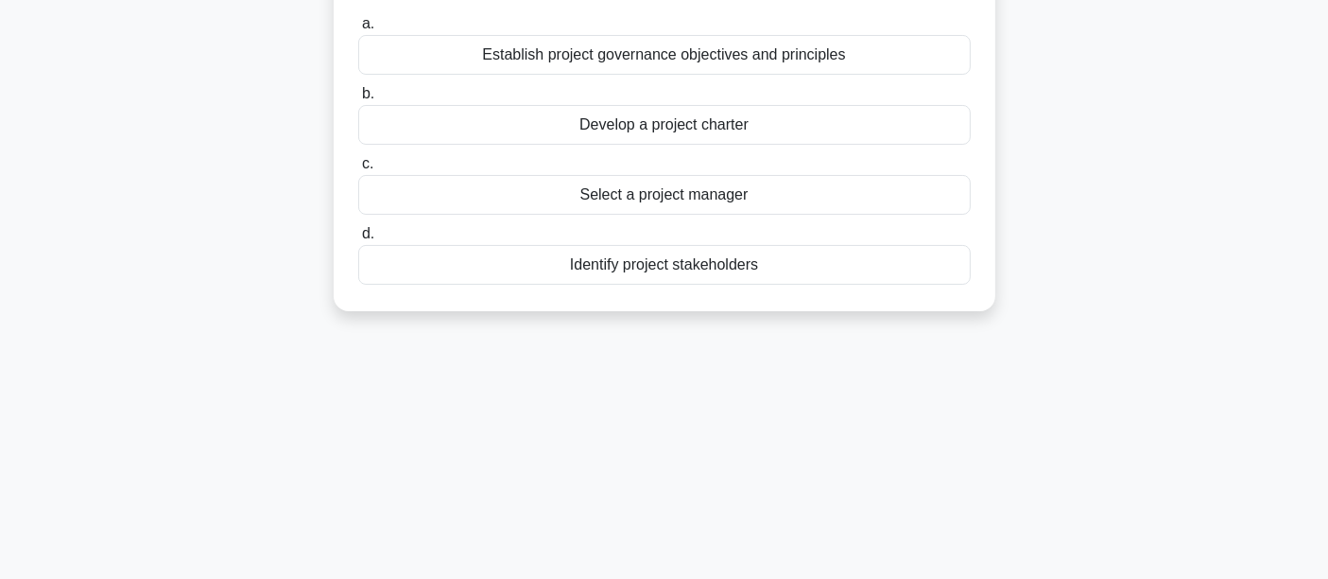
scroll to position [0, 0]
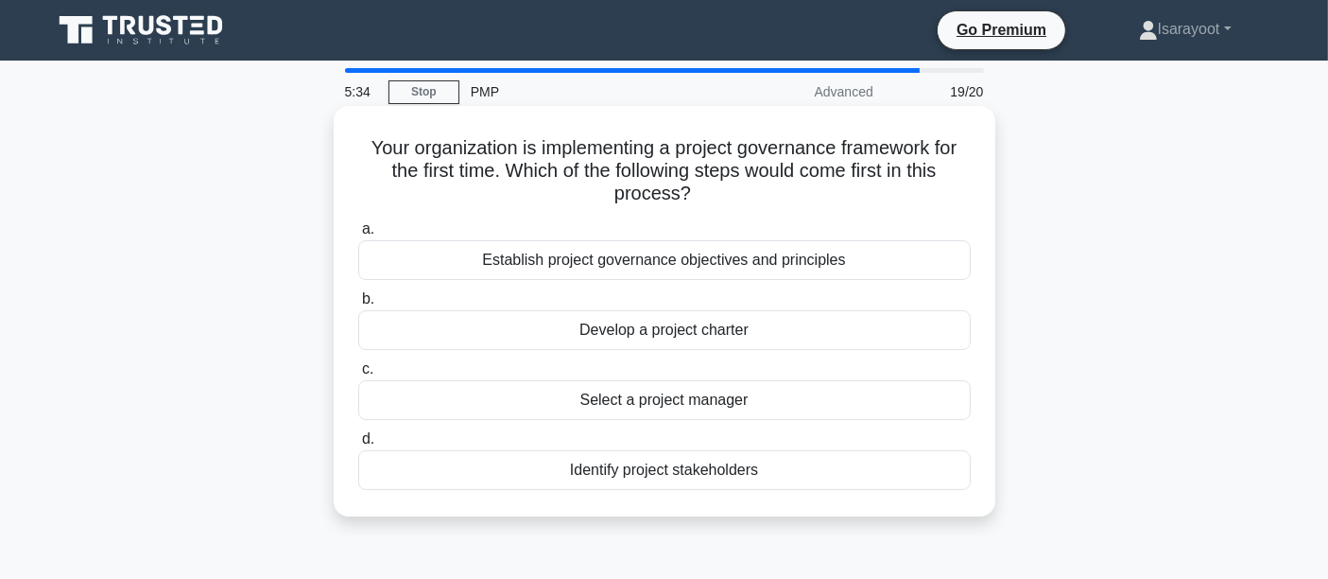
click at [685, 265] on div "Establish project governance objectives and principles" at bounding box center [664, 260] width 613 height 40
click at [358, 235] on input "a. Establish project governance objectives and principles" at bounding box center [358, 229] width 0 height 12
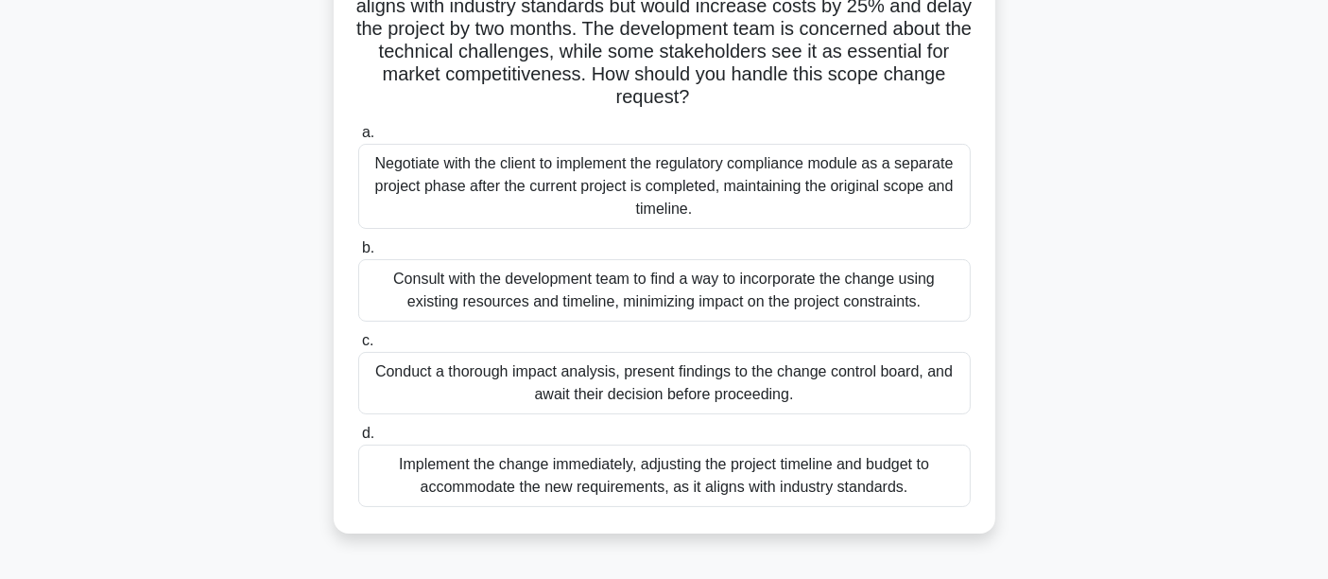
scroll to position [315, 0]
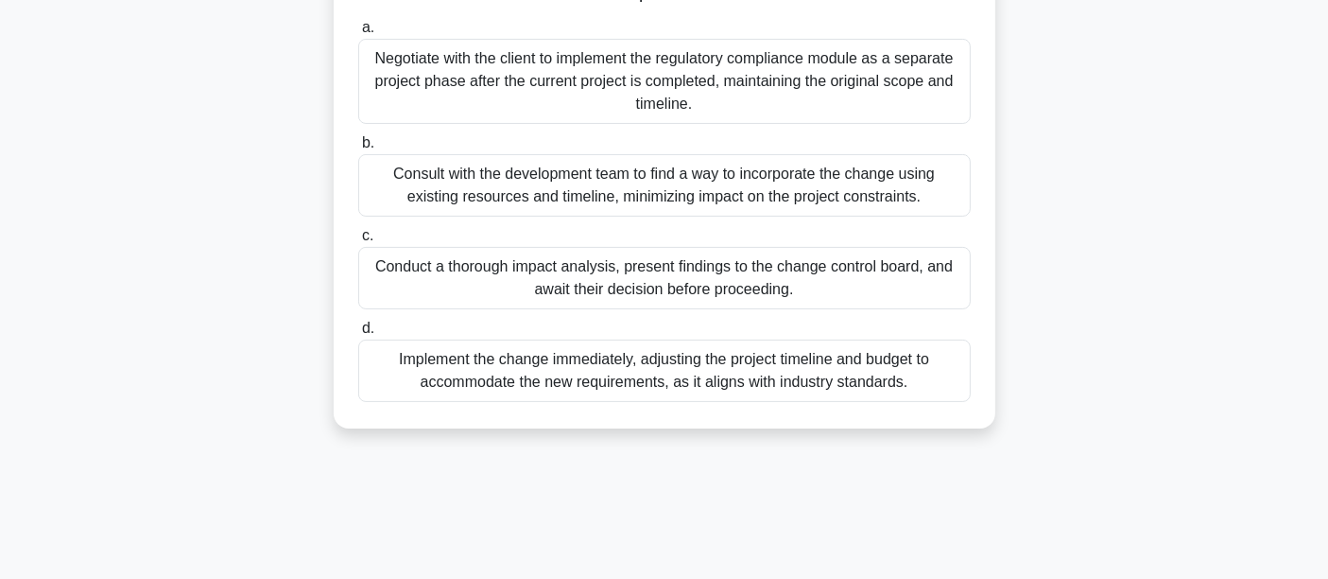
click at [754, 181] on div "Consult with the development team to find a way to incorporate the change using…" at bounding box center [664, 185] width 613 height 62
click at [358, 149] on input "b. Consult with the development team to find a way to incorporate the change us…" at bounding box center [358, 143] width 0 height 12
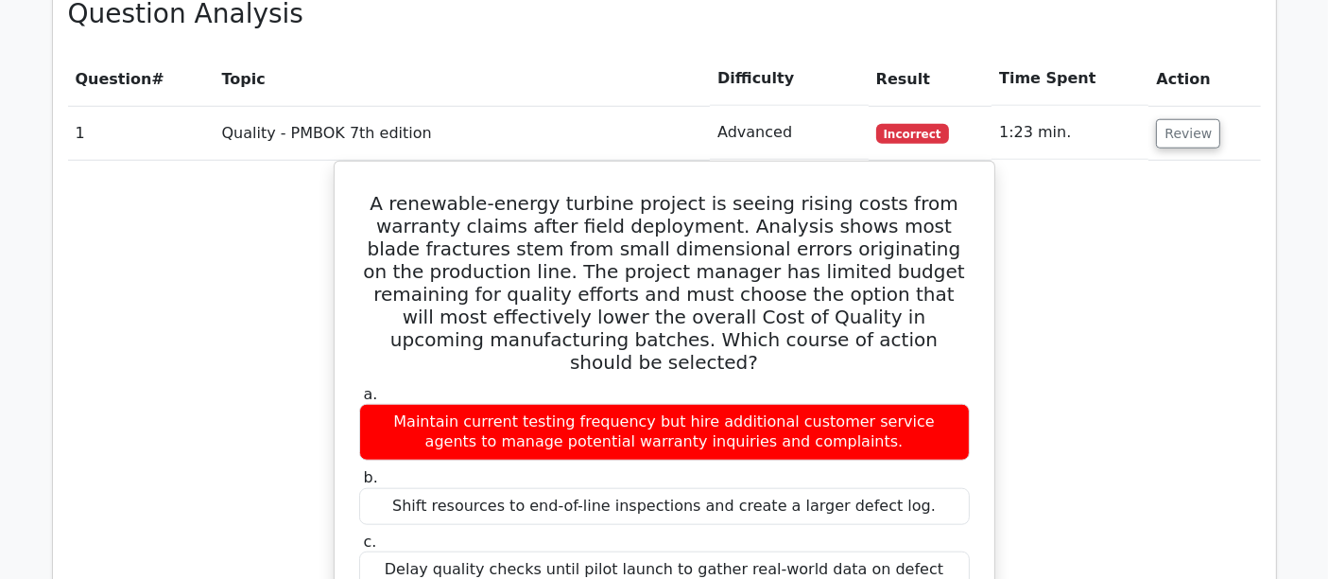
scroll to position [1680, 0]
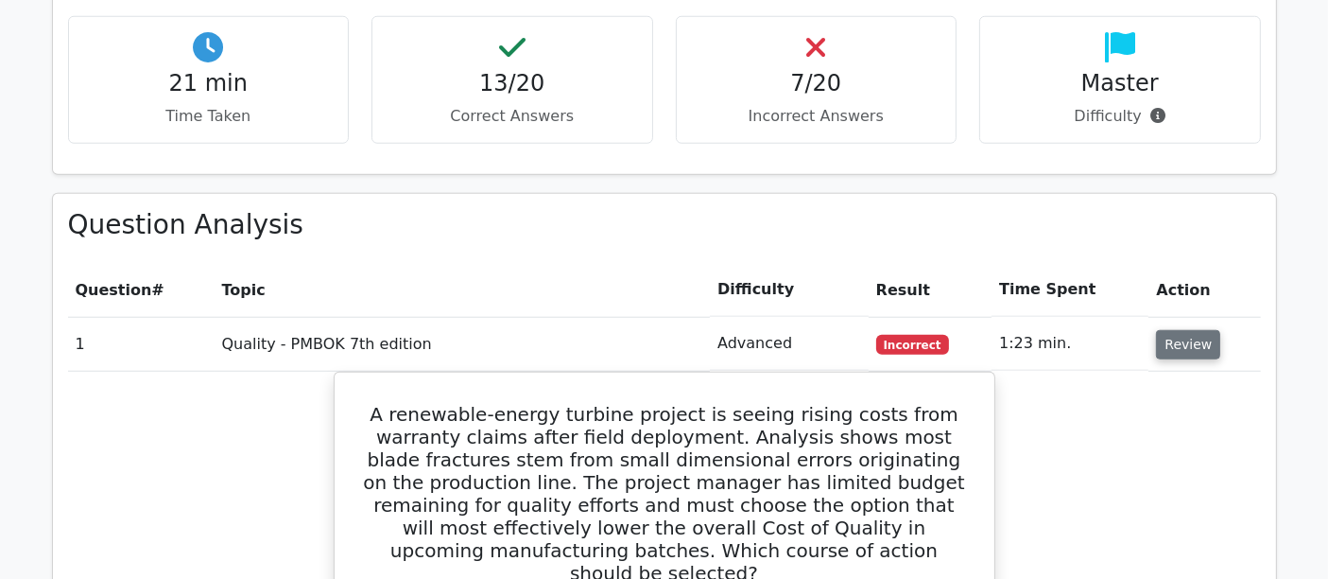
click at [1177, 330] on button "Review" at bounding box center [1188, 344] width 64 height 29
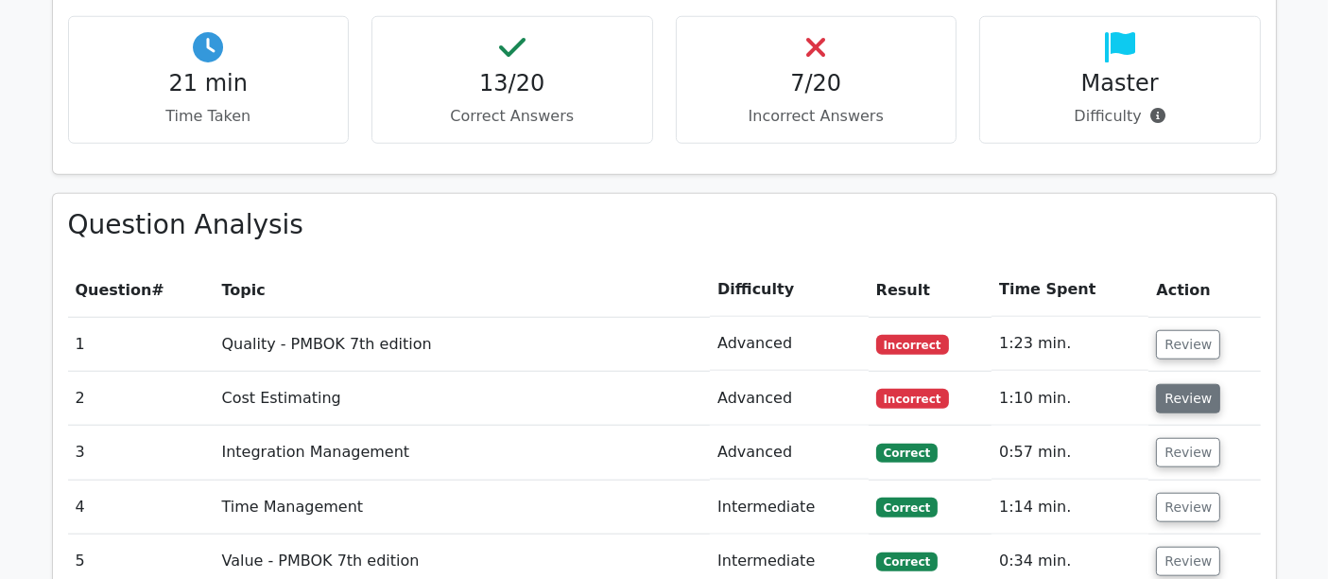
click at [1203, 384] on button "Review" at bounding box center [1188, 398] width 64 height 29
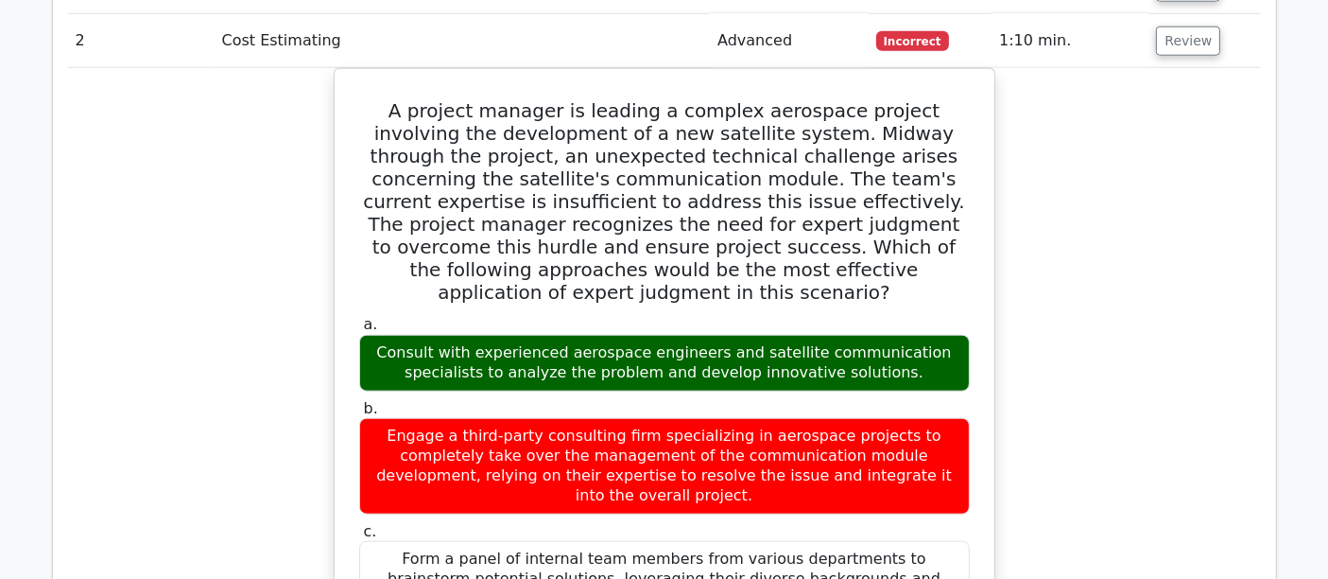
scroll to position [1722, 0]
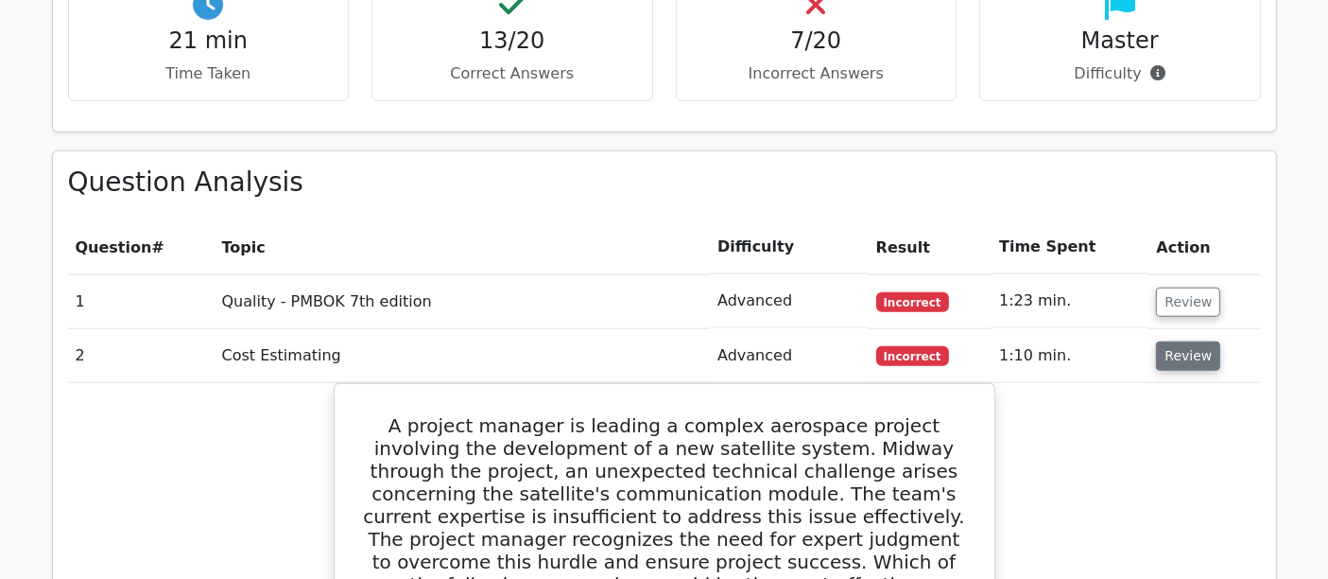
click at [1199, 341] on button "Review" at bounding box center [1188, 355] width 64 height 29
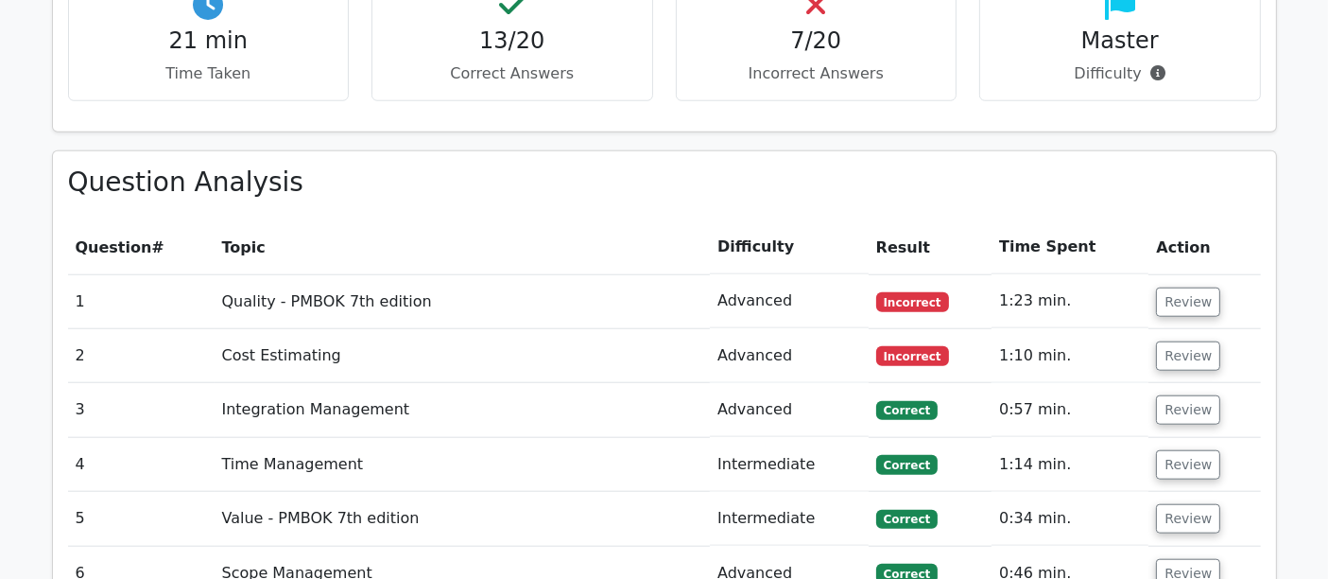
scroll to position [1827, 0]
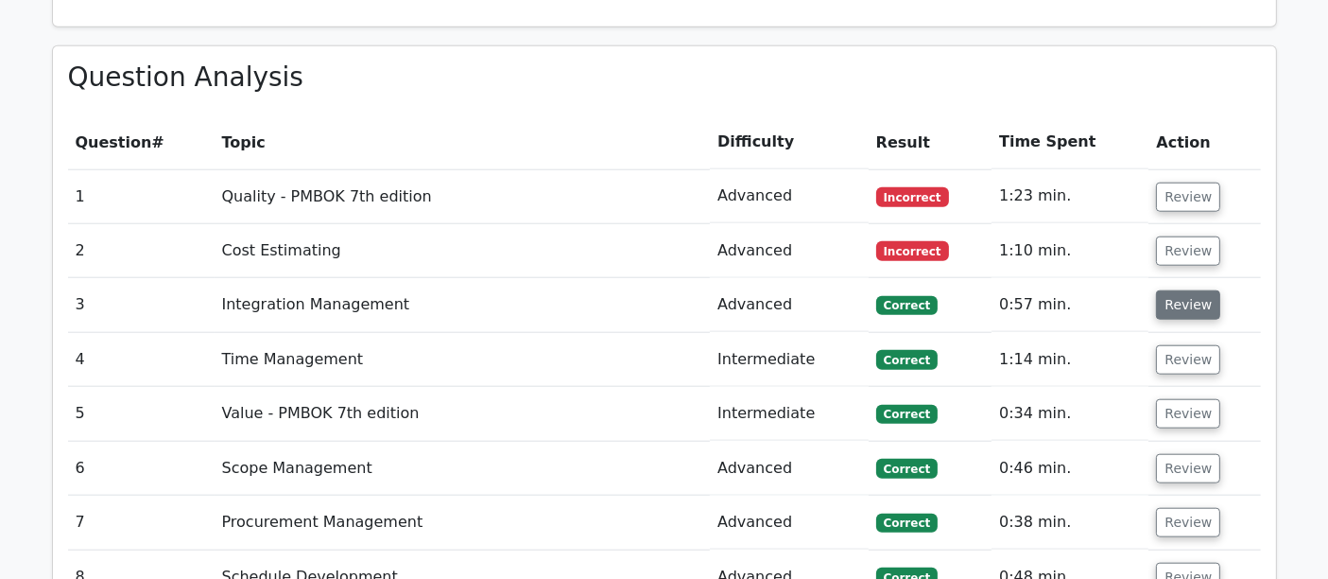
click at [1203, 290] on button "Review" at bounding box center [1188, 304] width 64 height 29
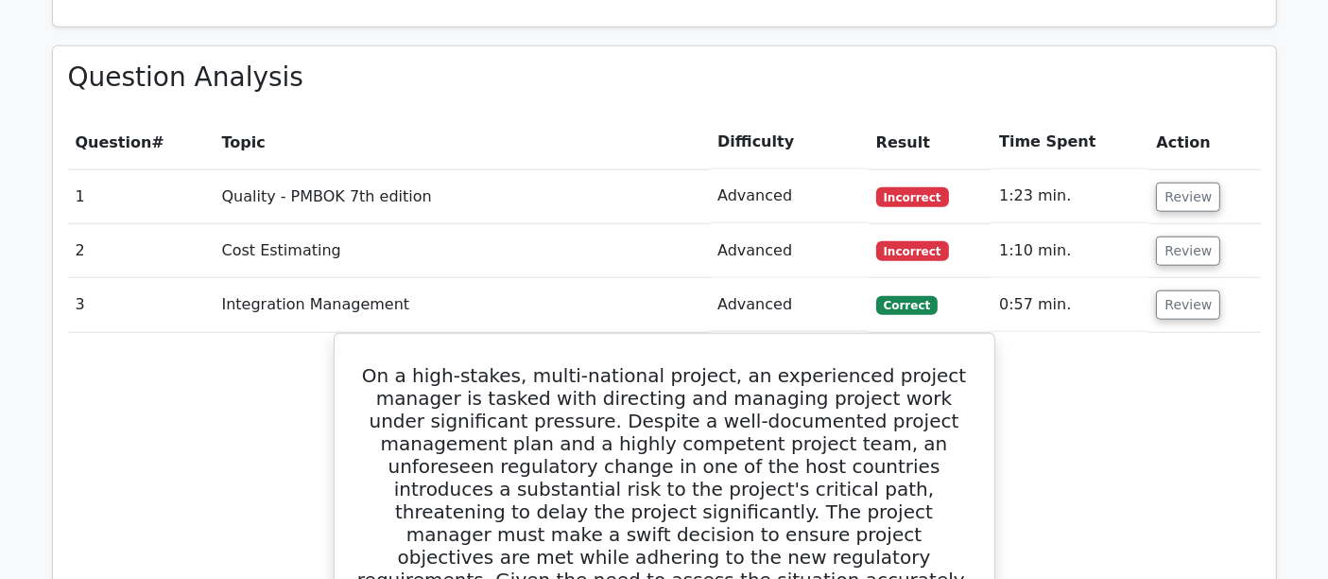
scroll to position [1722, 0]
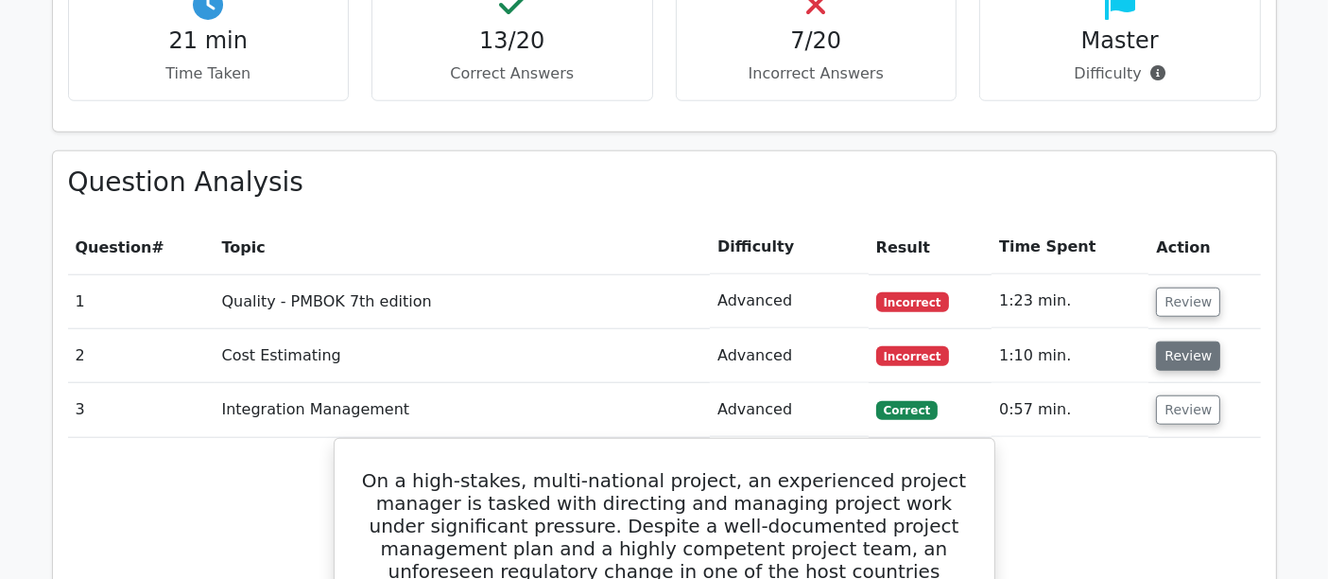
click at [1188, 341] on button "Review" at bounding box center [1188, 355] width 64 height 29
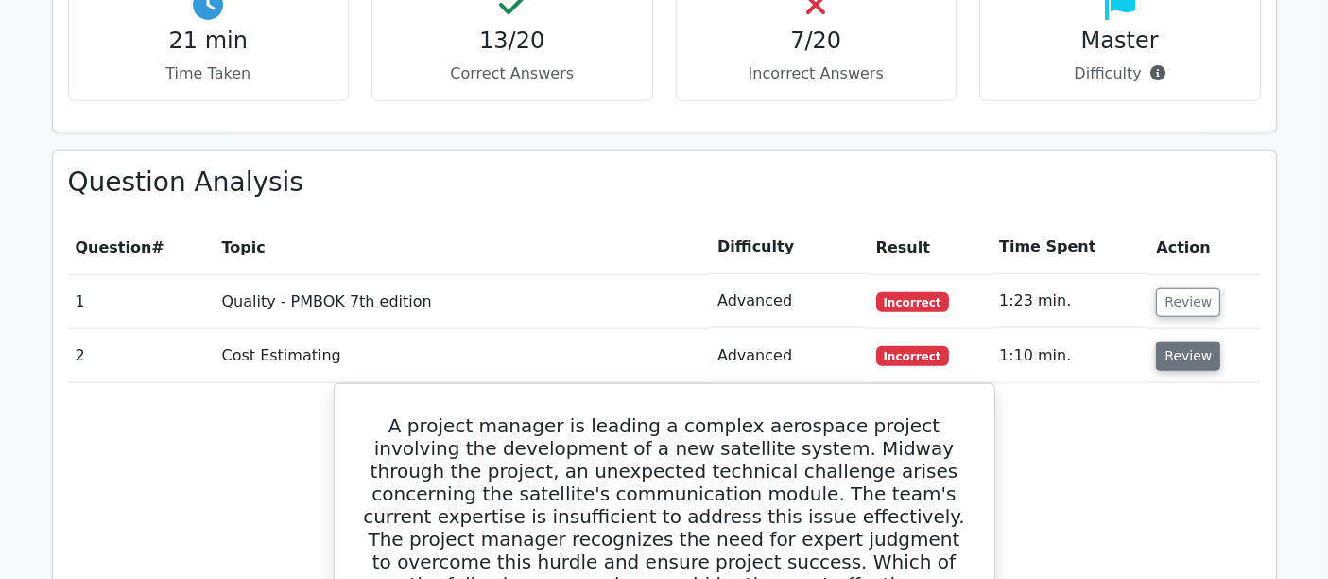
click at [1175, 341] on button "Review" at bounding box center [1188, 355] width 64 height 29
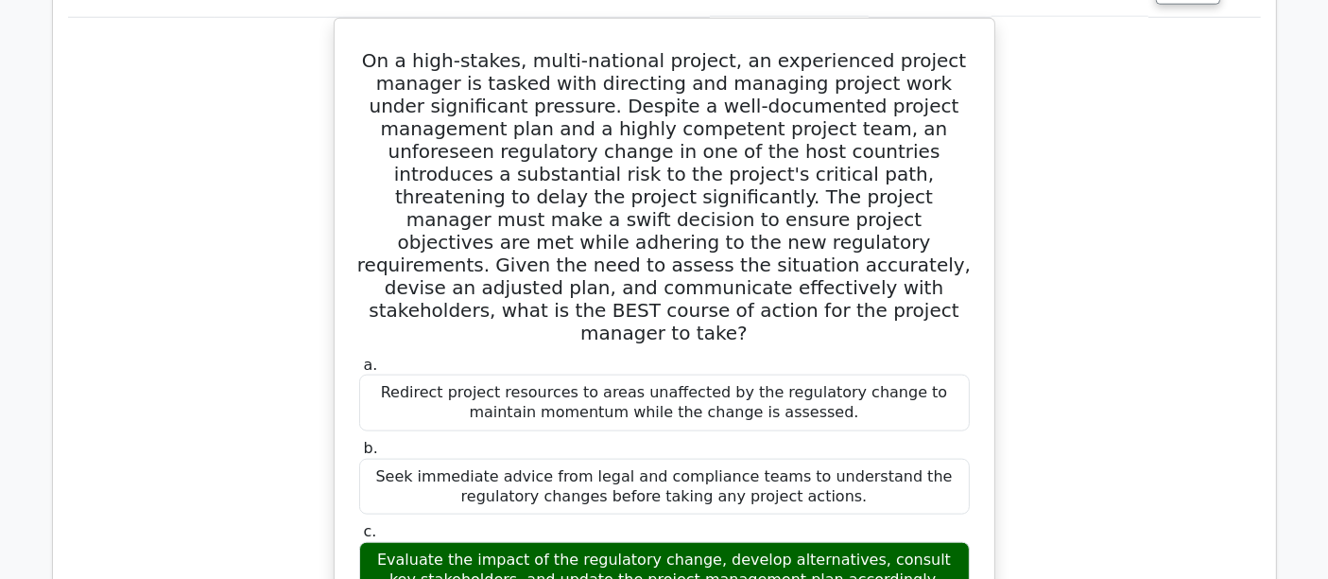
scroll to position [1827, 0]
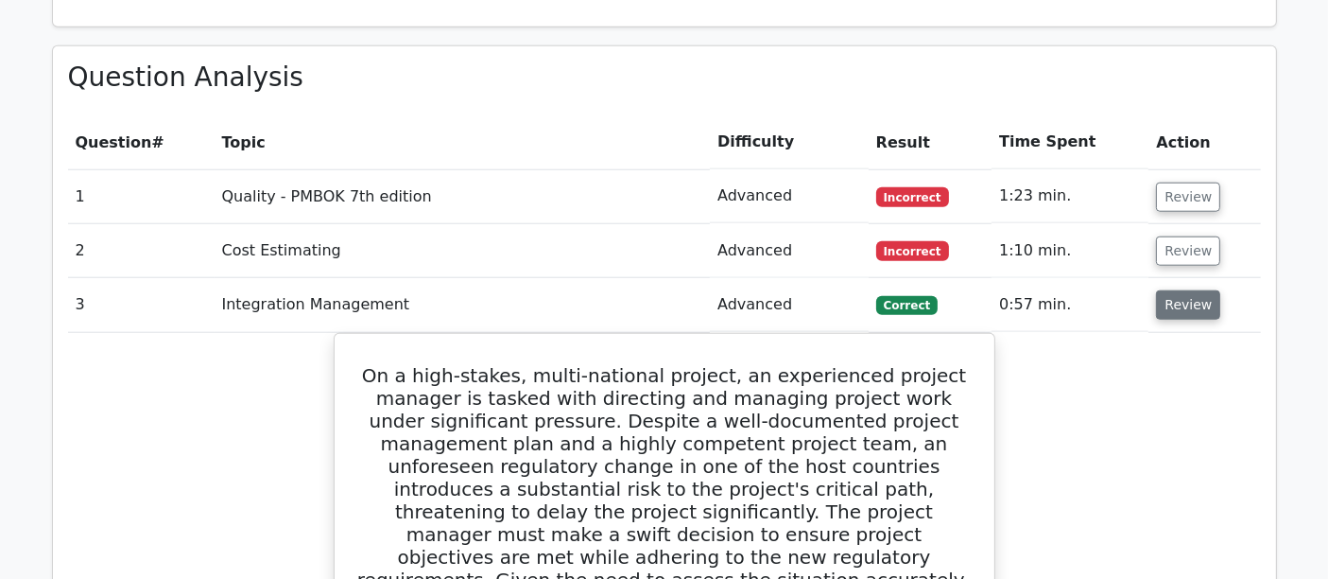
click at [1172, 290] on button "Review" at bounding box center [1188, 304] width 64 height 29
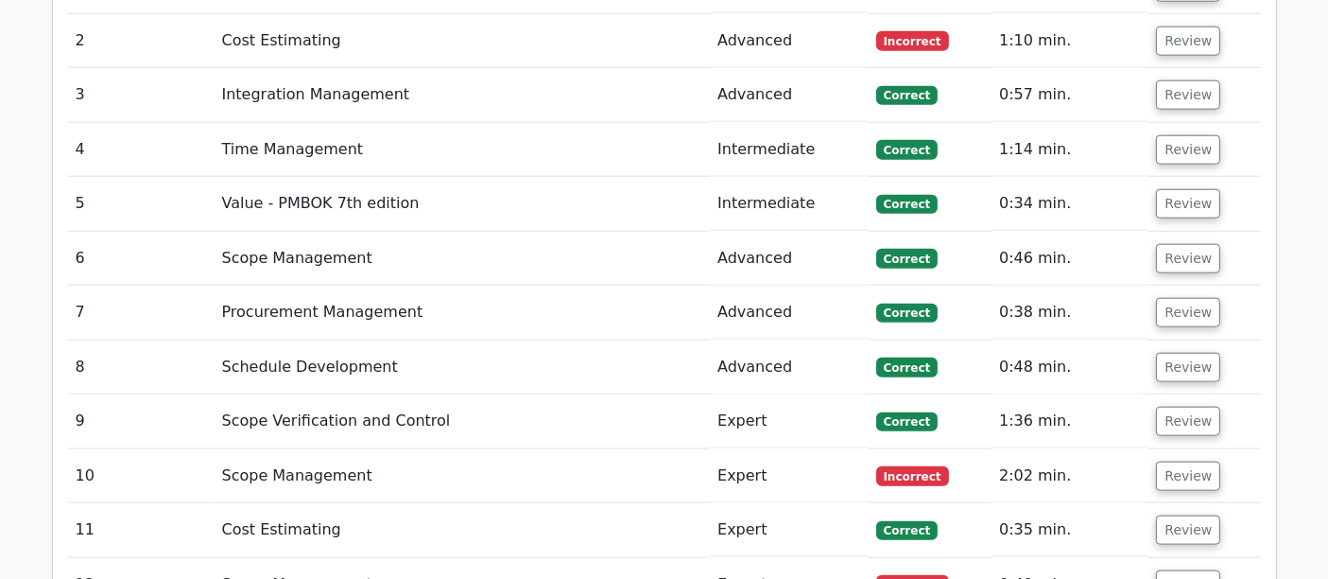
scroll to position [2142, 0]
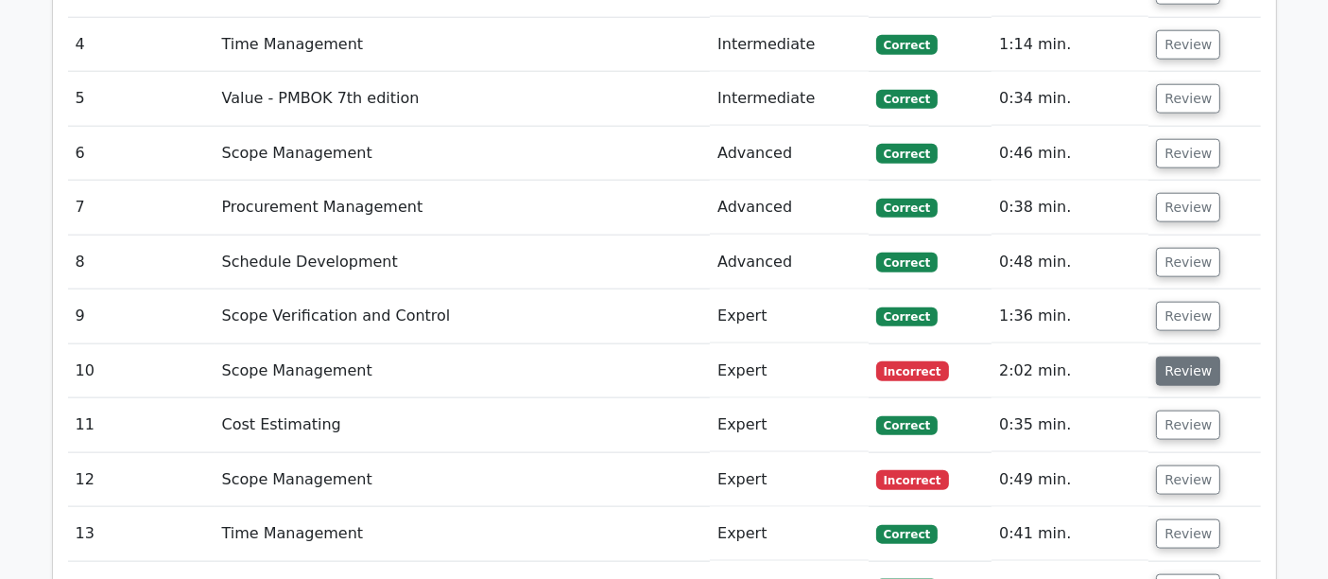
click at [1186, 356] on button "Review" at bounding box center [1188, 370] width 64 height 29
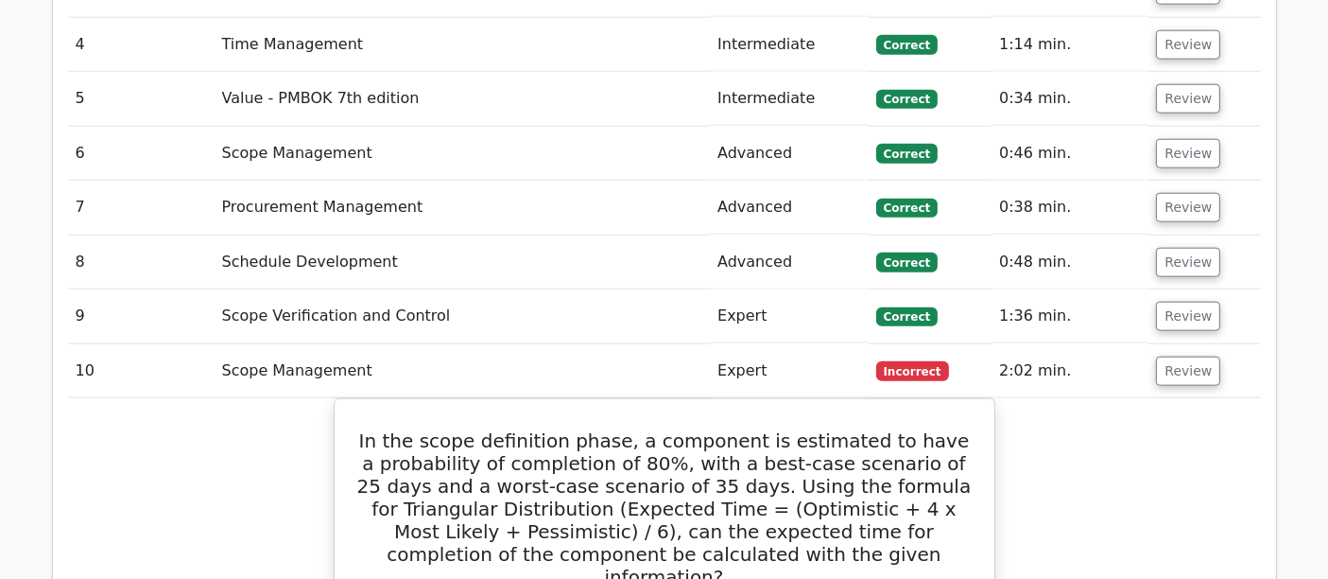
scroll to position [2352, 0]
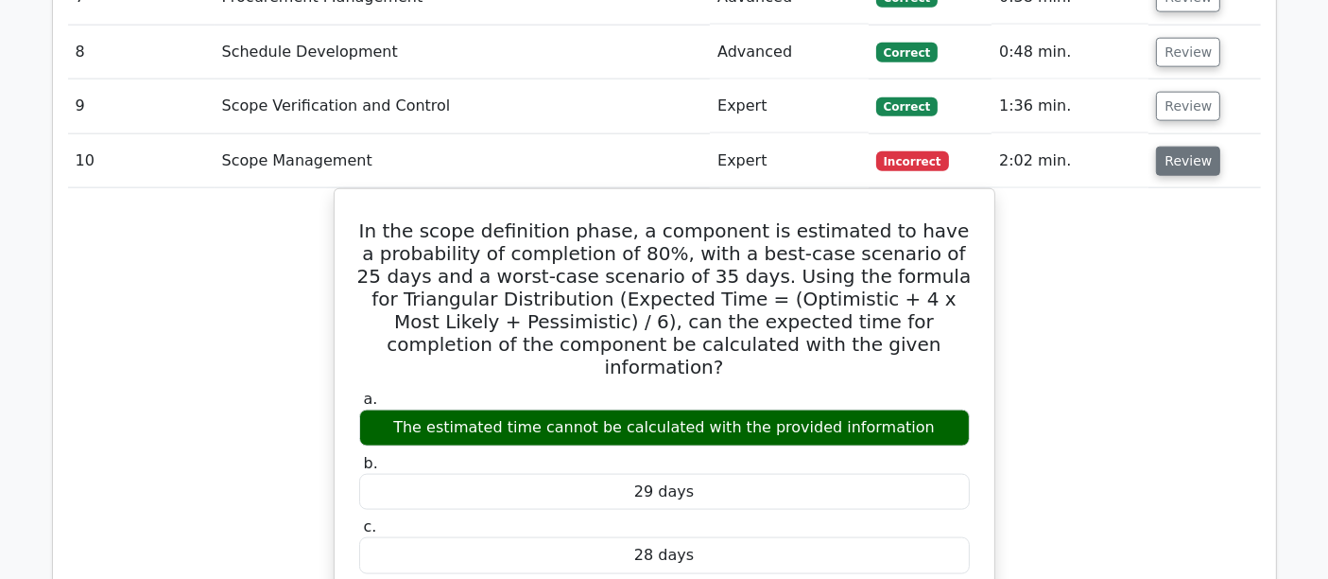
click at [1187, 147] on button "Review" at bounding box center [1188, 161] width 64 height 29
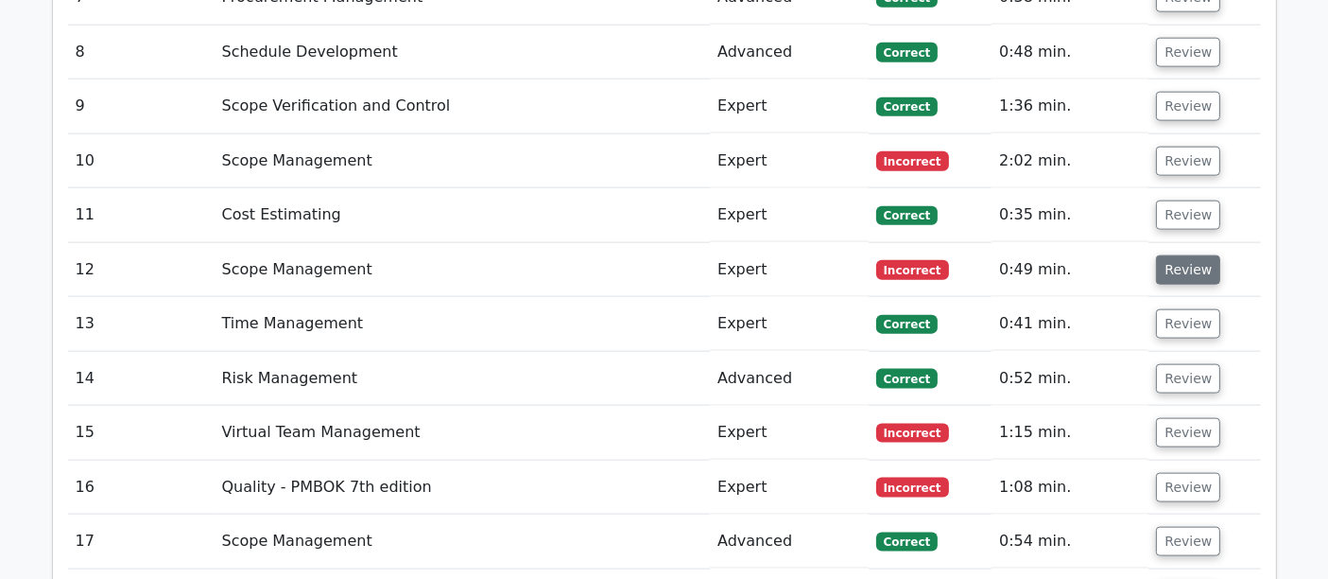
click at [1190, 255] on button "Review" at bounding box center [1188, 269] width 64 height 29
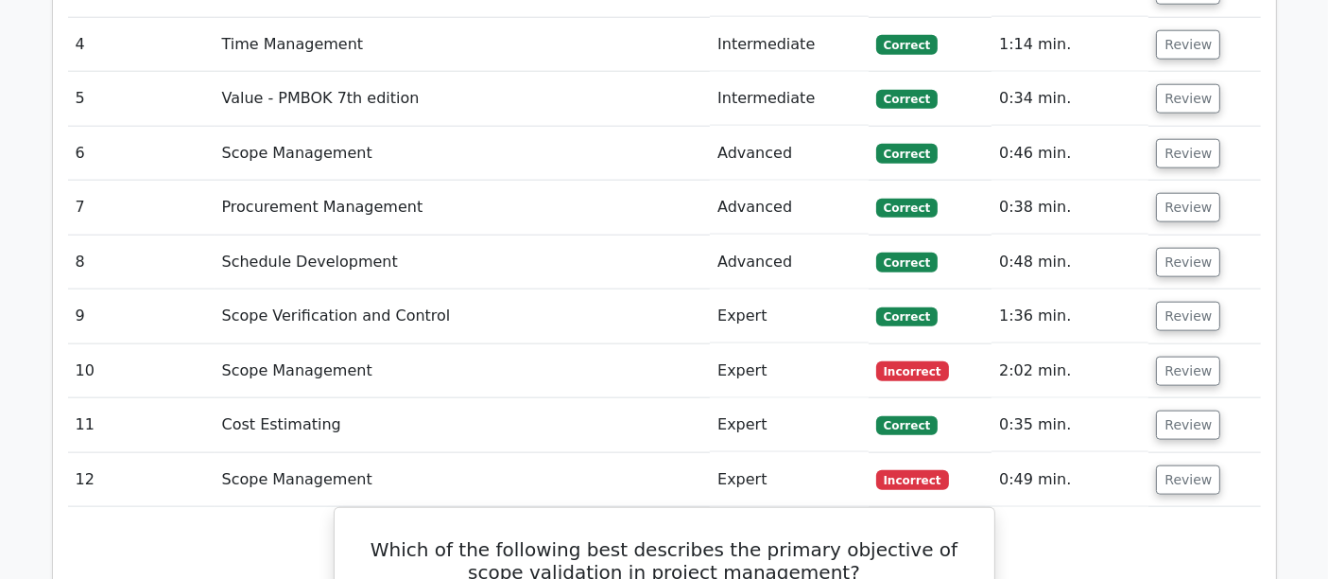
scroll to position [2458, 0]
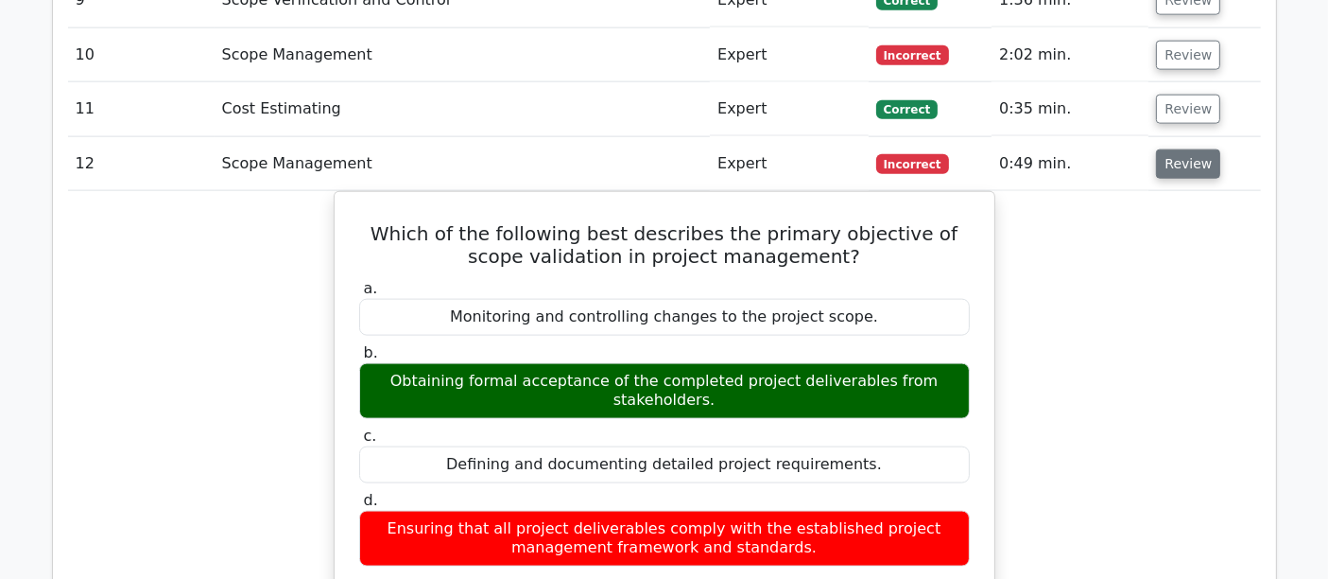
click at [1190, 149] on button "Review" at bounding box center [1188, 163] width 64 height 29
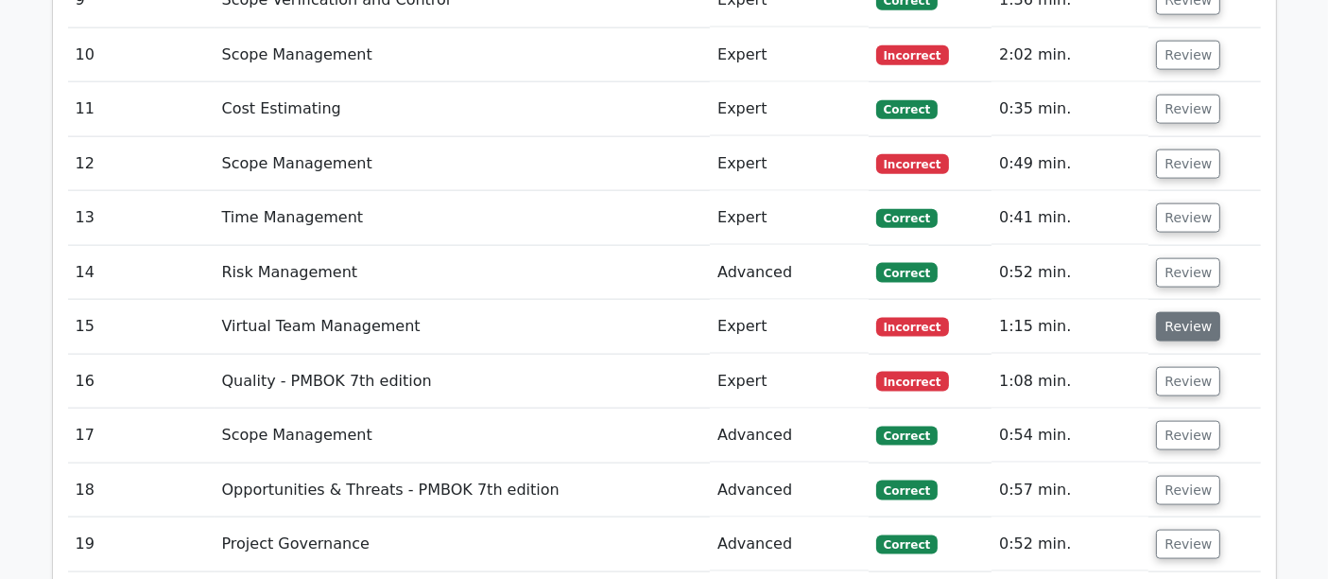
click at [1184, 312] on button "Review" at bounding box center [1188, 326] width 64 height 29
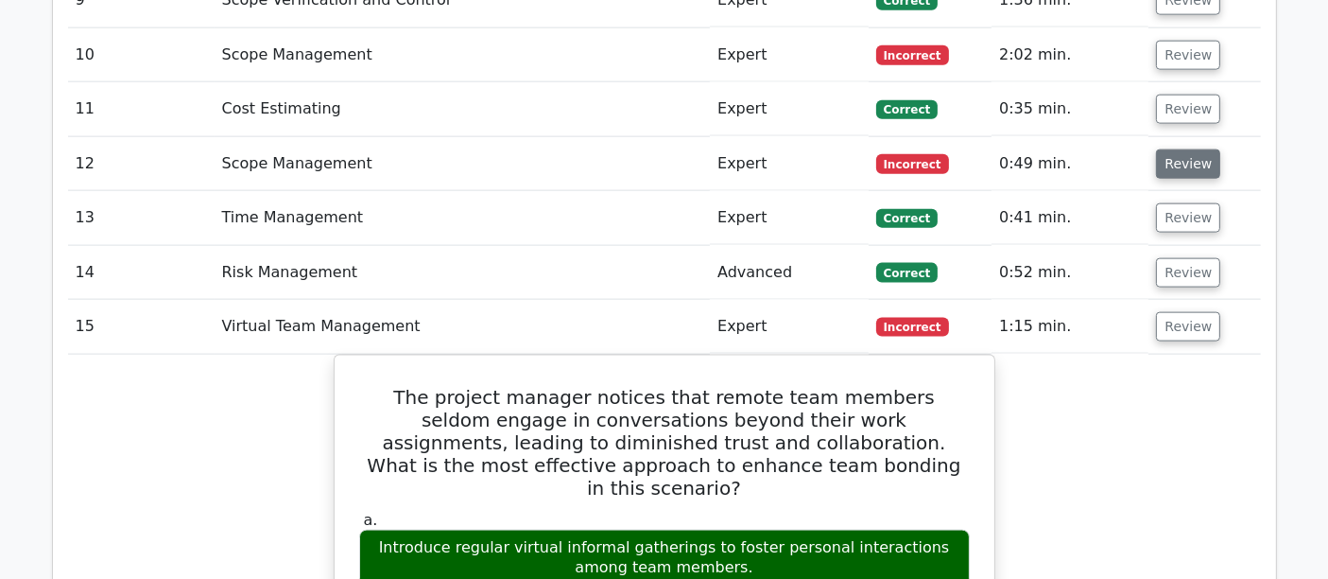
click at [1185, 149] on button "Review" at bounding box center [1188, 163] width 64 height 29
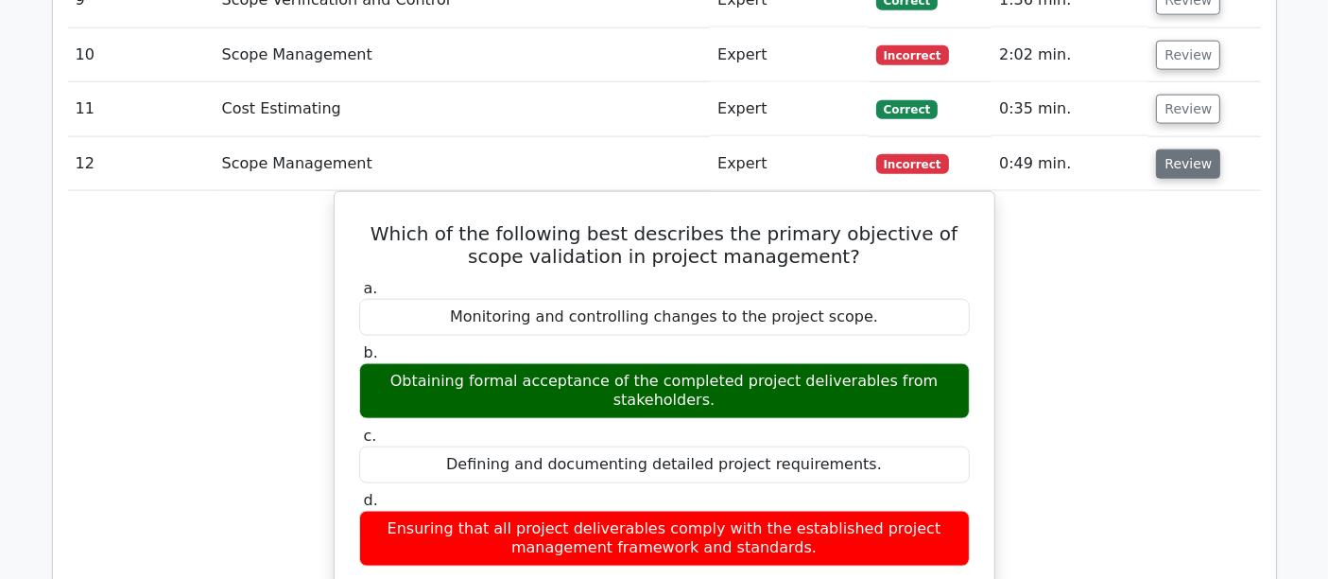
click at [1174, 149] on button "Review" at bounding box center [1188, 163] width 64 height 29
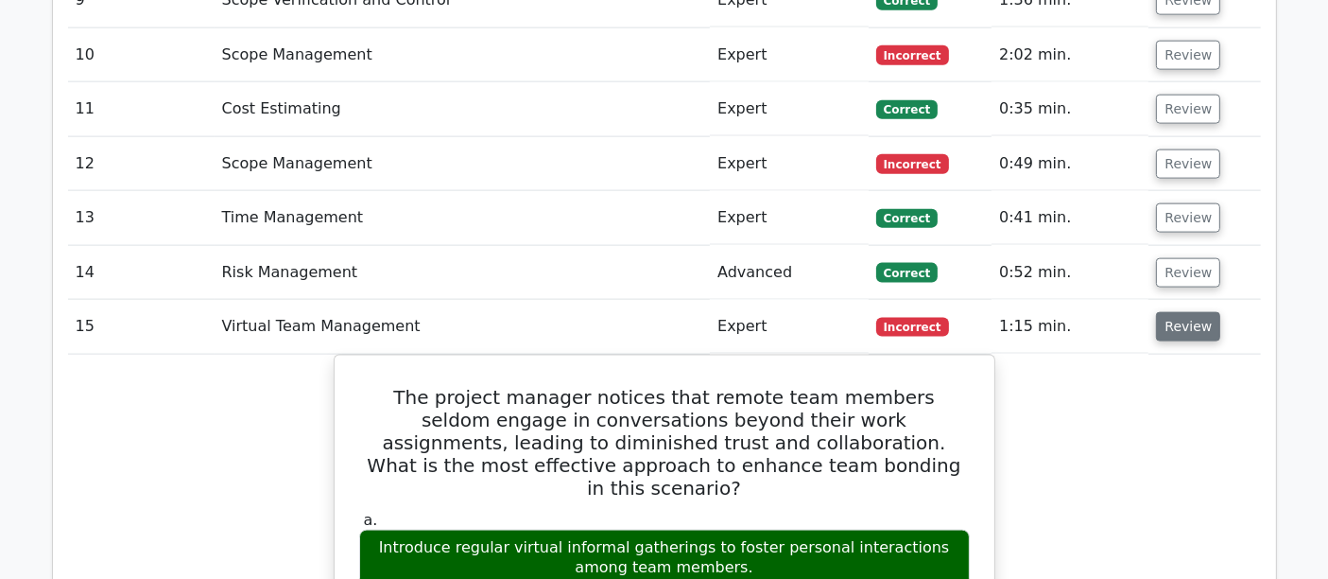
click at [1192, 312] on button "Review" at bounding box center [1188, 326] width 64 height 29
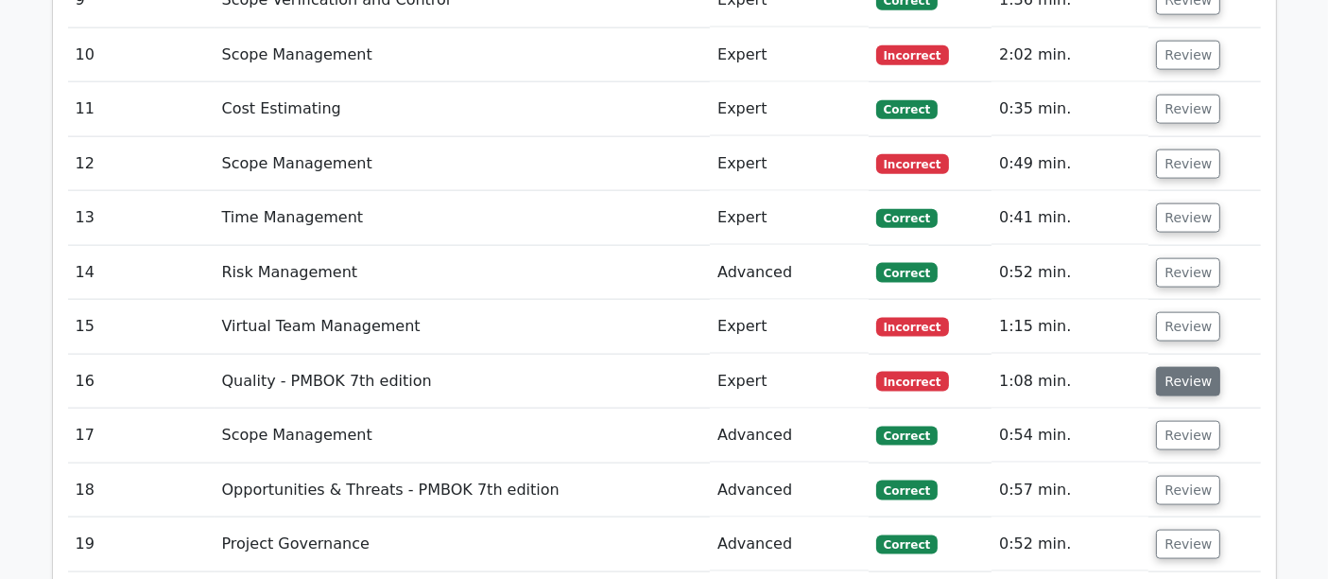
click at [1175, 367] on button "Review" at bounding box center [1188, 381] width 64 height 29
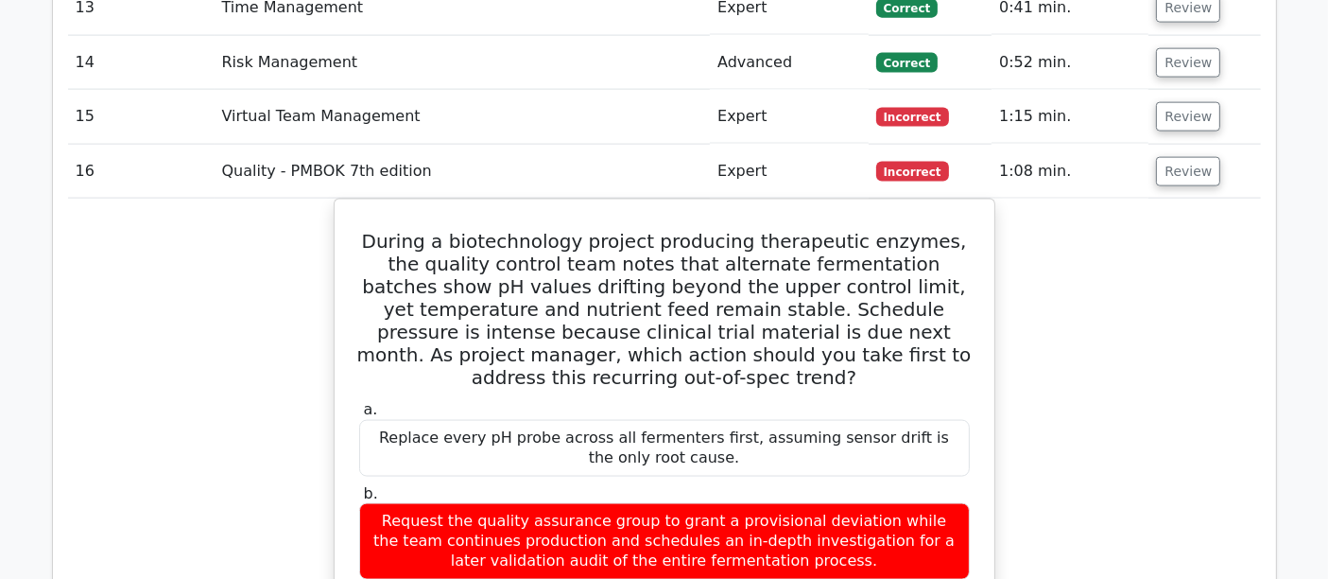
scroll to position [2772, 0]
